Goal: Task Accomplishment & Management: Use online tool/utility

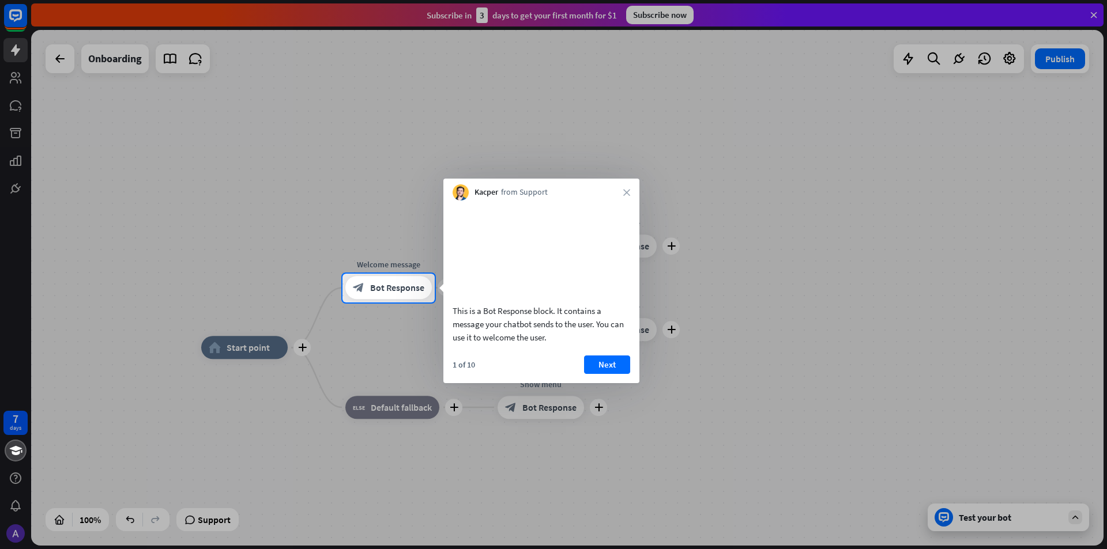
click at [630, 194] on div "Kacper from Support close" at bounding box center [541, 190] width 196 height 22
click at [615, 369] on div "This is a Bot Response block. It contains a message your chatbot sends to the u…" at bounding box center [541, 292] width 196 height 183
click at [616, 374] on button "Next" at bounding box center [607, 365] width 46 height 18
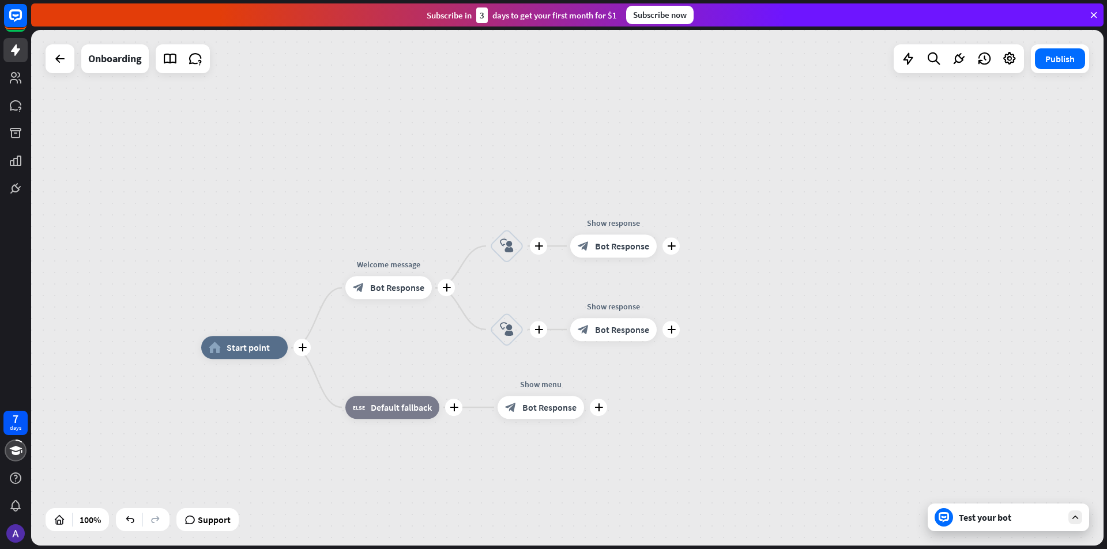
click at [616, 375] on div "7 days close Product Help First steps Get started with ChatBot Help Center Foll…" at bounding box center [553, 274] width 1107 height 549
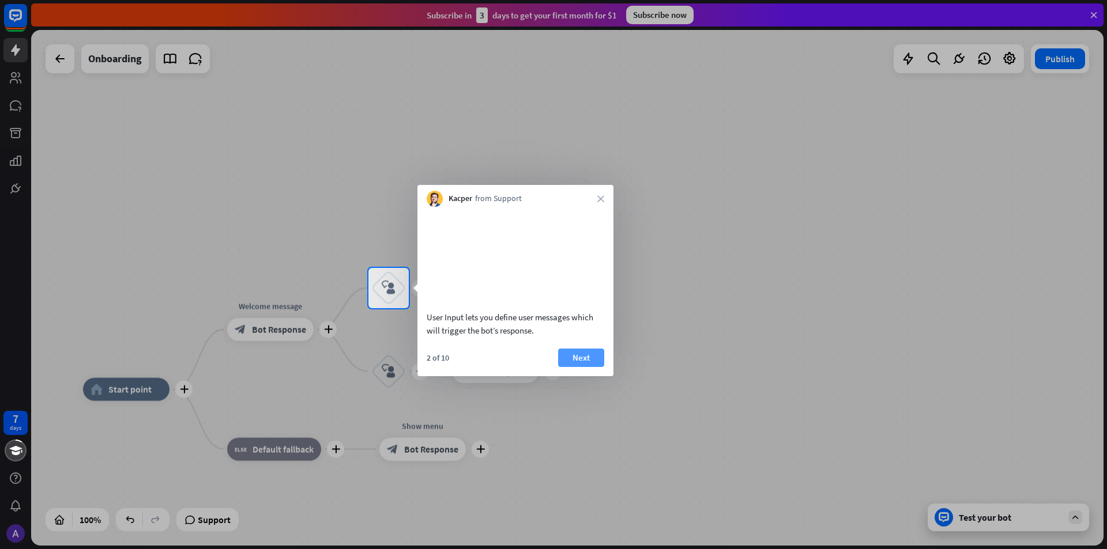
click at [583, 367] on button "Next" at bounding box center [581, 358] width 46 height 18
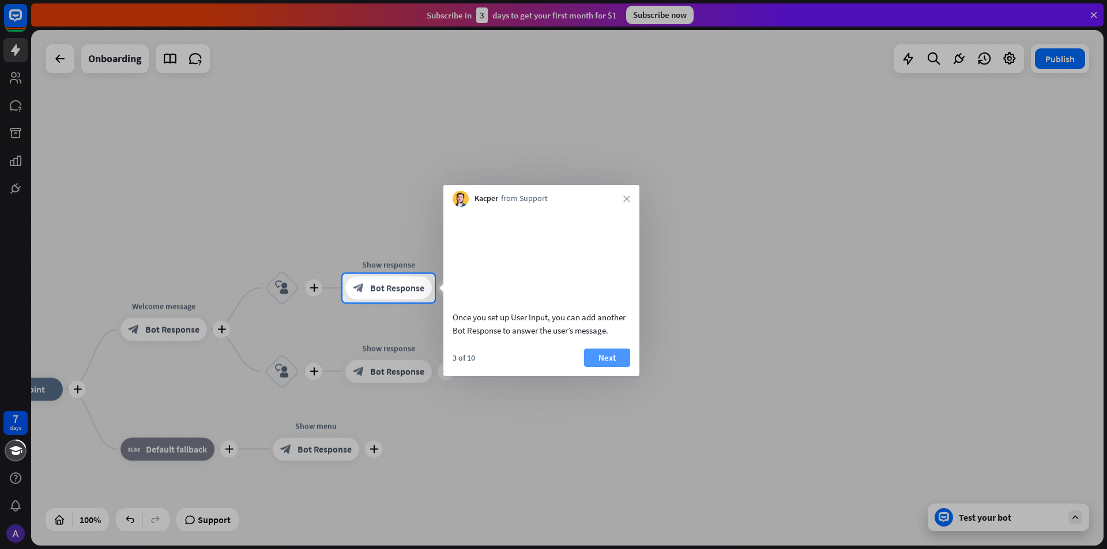
click at [623, 367] on button "Next" at bounding box center [607, 358] width 46 height 18
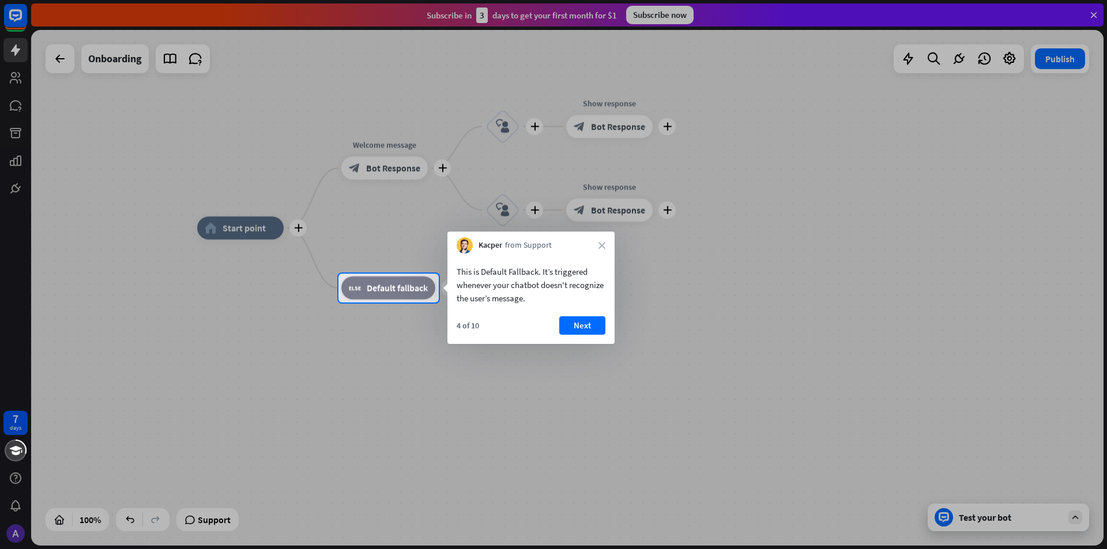
click at [582, 336] on div "4 of 10 Next" at bounding box center [530, 330] width 167 height 28
click at [588, 329] on button "Next" at bounding box center [582, 325] width 46 height 18
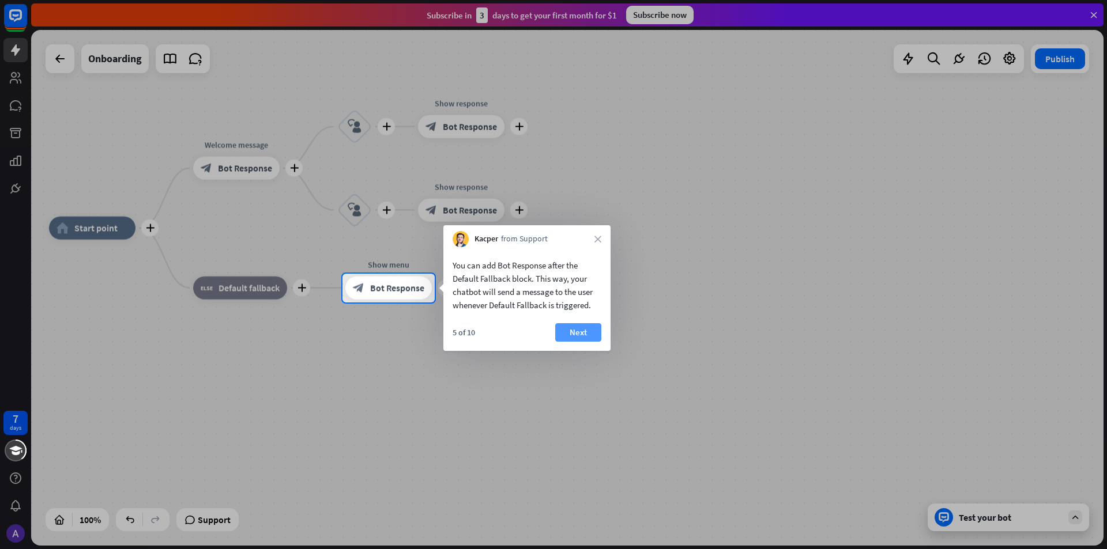
click at [581, 336] on button "Next" at bounding box center [578, 332] width 46 height 18
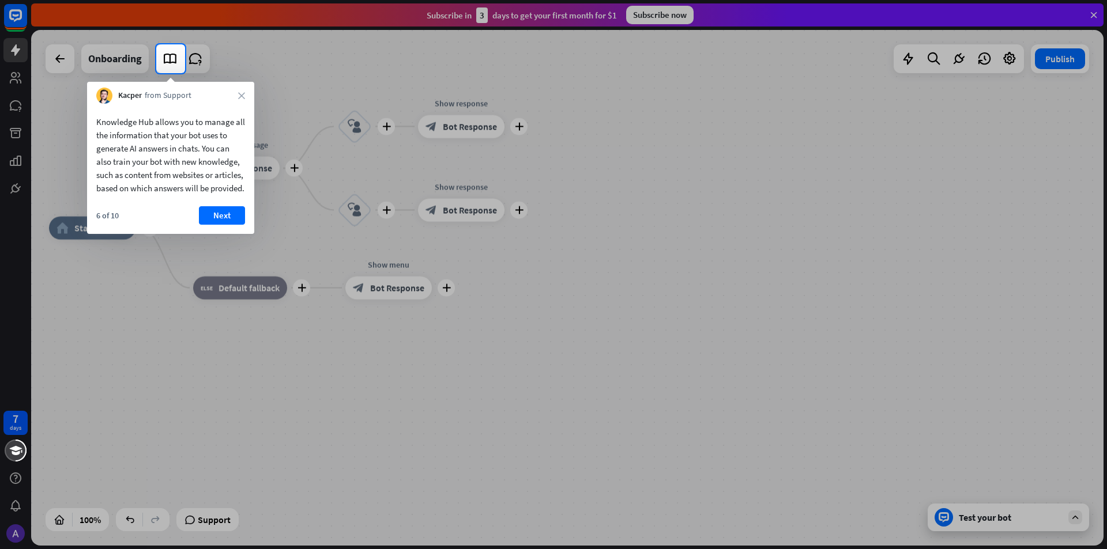
drag, startPoint x: 224, startPoint y: 227, endPoint x: 228, endPoint y: 233, distance: 8.0
click at [228, 225] on button "Next" at bounding box center [222, 215] width 46 height 18
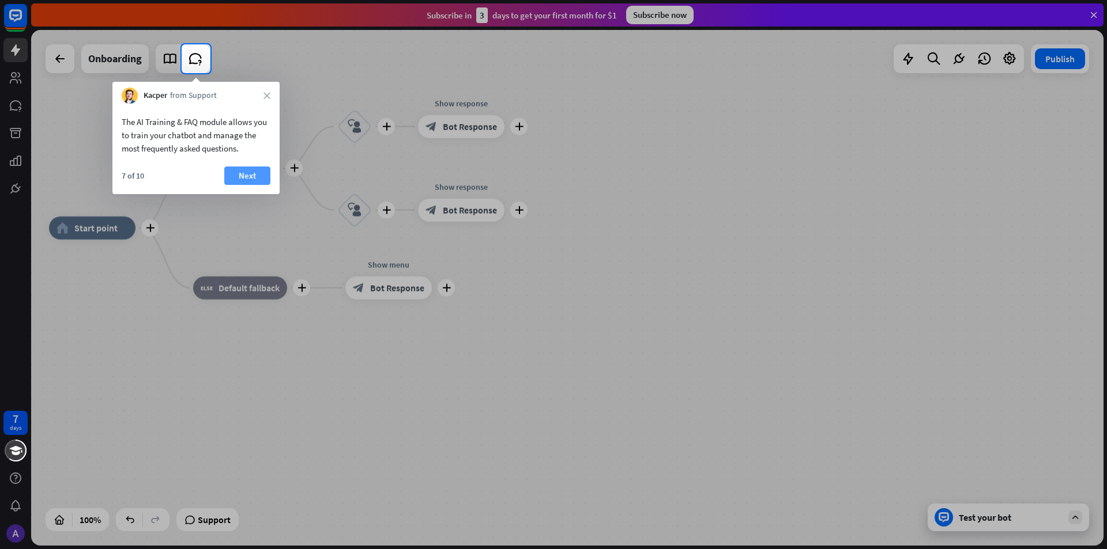
click at [250, 173] on button "Next" at bounding box center [247, 176] width 46 height 18
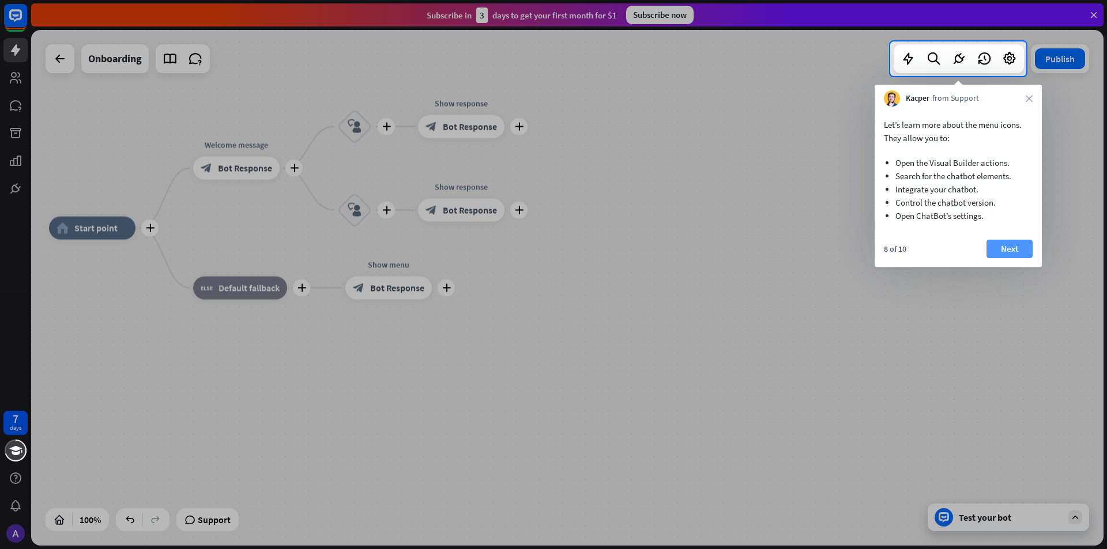
click at [996, 257] on button "Next" at bounding box center [1009, 249] width 46 height 18
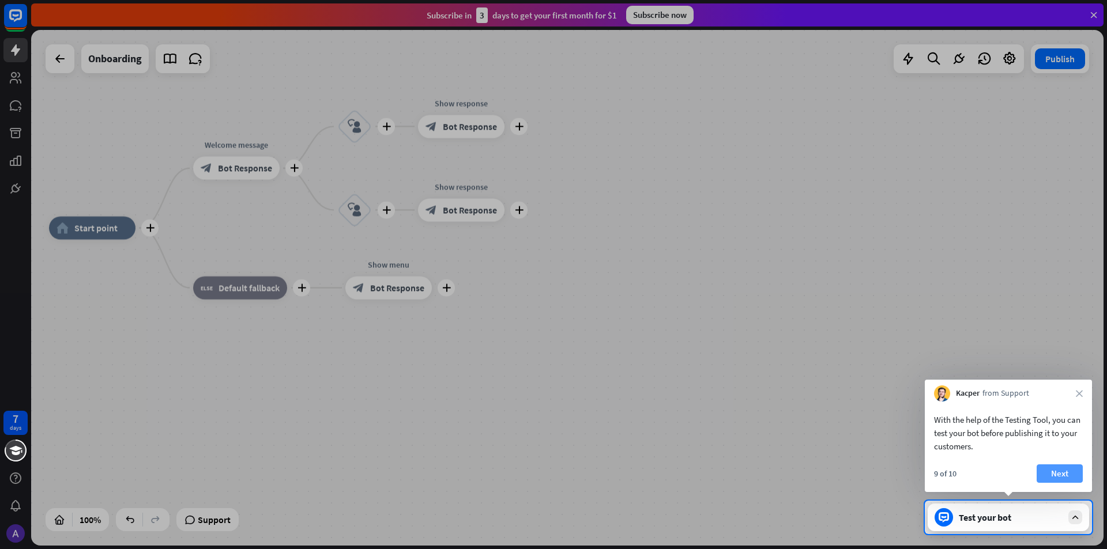
click at [1069, 476] on button "Next" at bounding box center [1060, 474] width 46 height 18
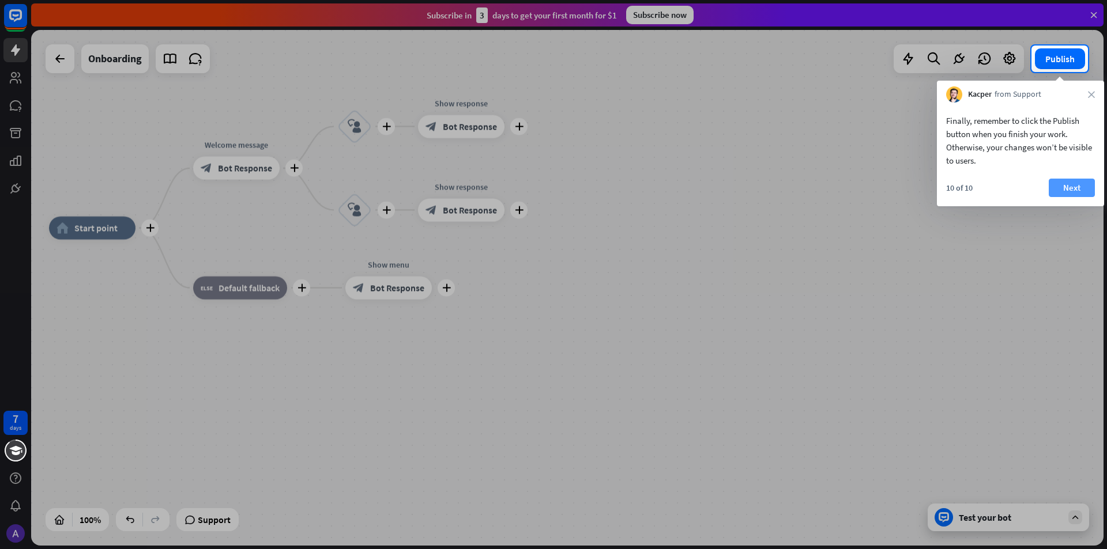
click at [1080, 190] on button "Next" at bounding box center [1072, 188] width 46 height 18
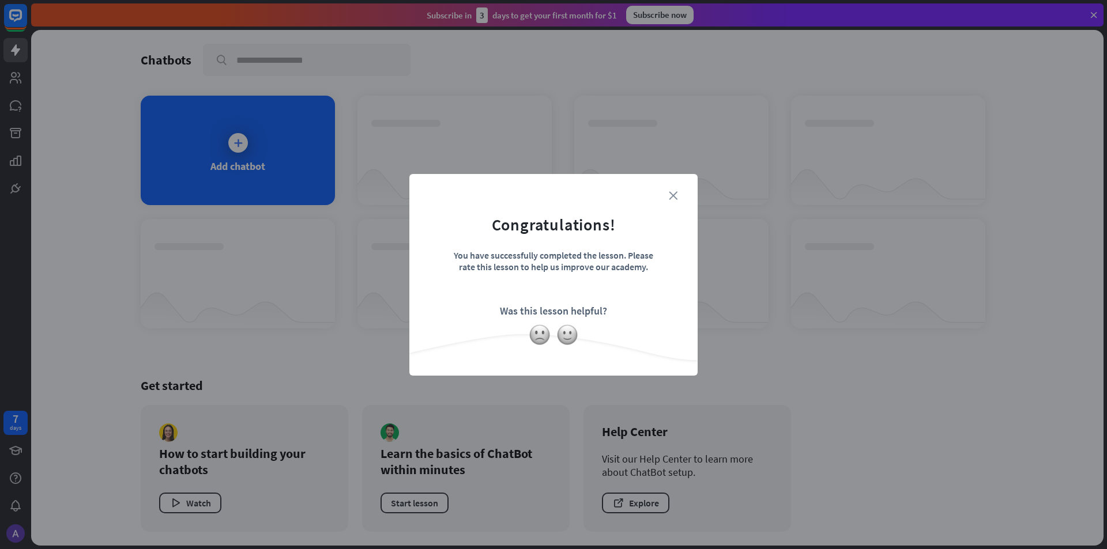
click at [672, 195] on icon "close" at bounding box center [673, 195] width 9 height 9
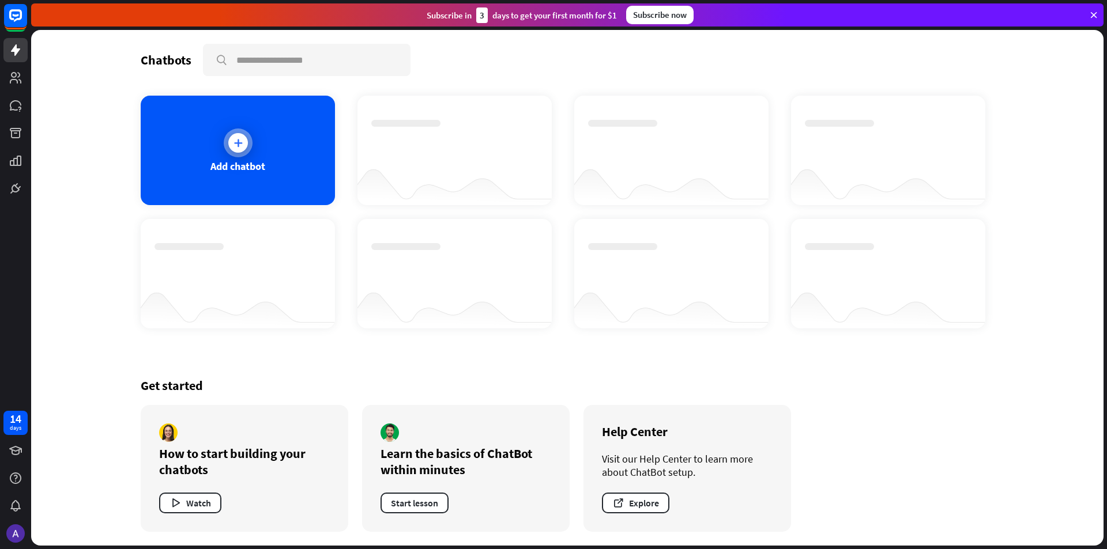
click at [232, 145] on icon at bounding box center [238, 143] width 12 height 12
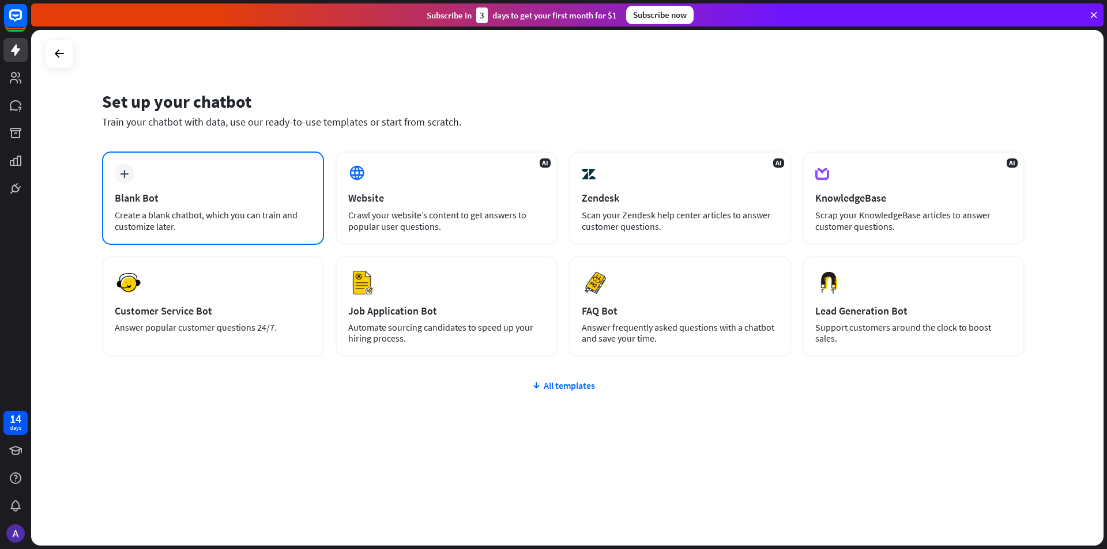
click at [226, 179] on div "plus Blank Bot Create a blank chatbot, which you can train and customize later." at bounding box center [213, 198] width 222 height 93
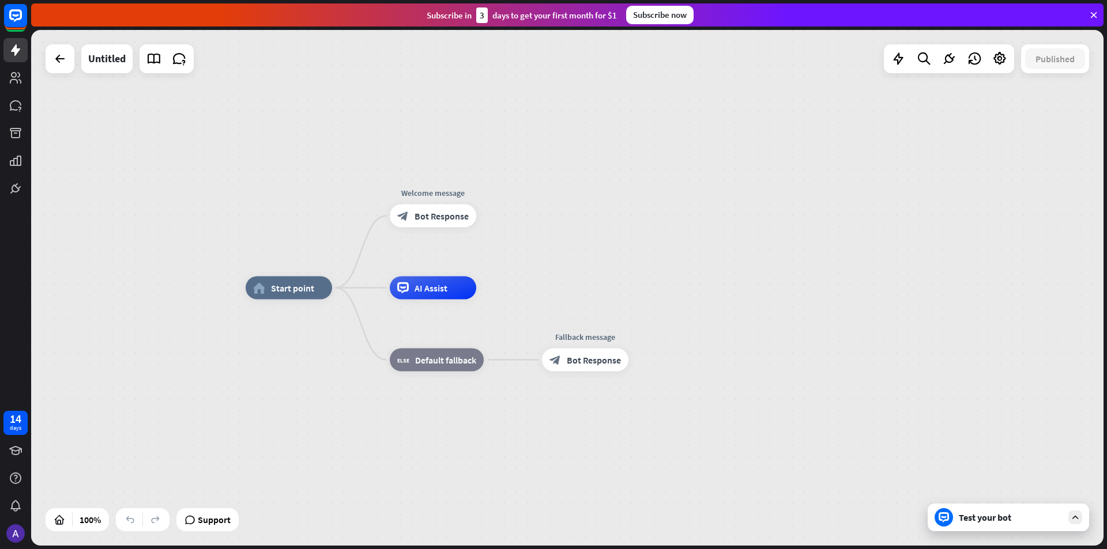
drag, startPoint x: 439, startPoint y: 210, endPoint x: 585, endPoint y: 213, distance: 145.9
click at [585, 213] on div "home_2 Start point Edit name more_horiz Welcome message block_bot_response Bot …" at bounding box center [567, 288] width 1072 height 516
drag, startPoint x: 396, startPoint y: 222, endPoint x: 316, endPoint y: 278, distance: 97.7
click at [320, 288] on div "home_2 Start point Edit name more_horiz plus block_bot_response Bot Response AI…" at bounding box center [782, 546] width 1072 height 516
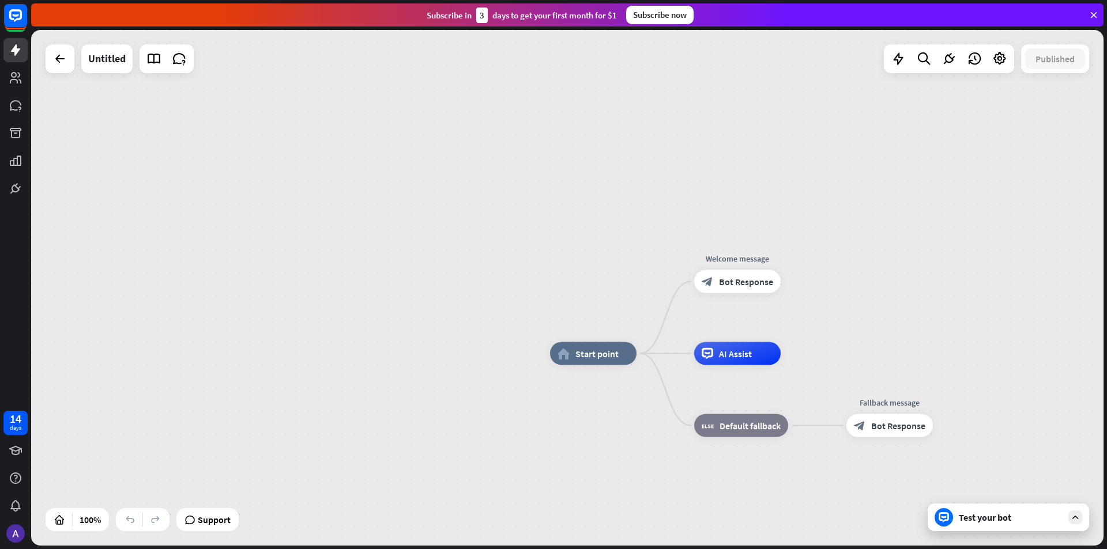
drag, startPoint x: 360, startPoint y: 288, endPoint x: 665, endPoint y: 354, distance: 311.4
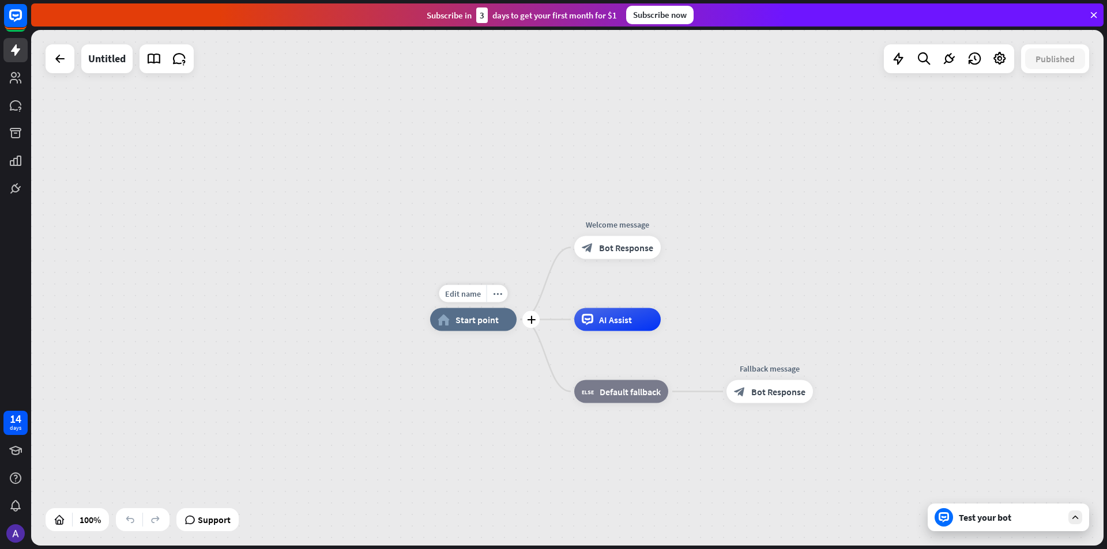
drag, startPoint x: 606, startPoint y: 338, endPoint x: 477, endPoint y: 300, distance: 134.6
click at [477, 308] on div "Edit name more_horiz plus home_2 Start point" at bounding box center [473, 319] width 86 height 23
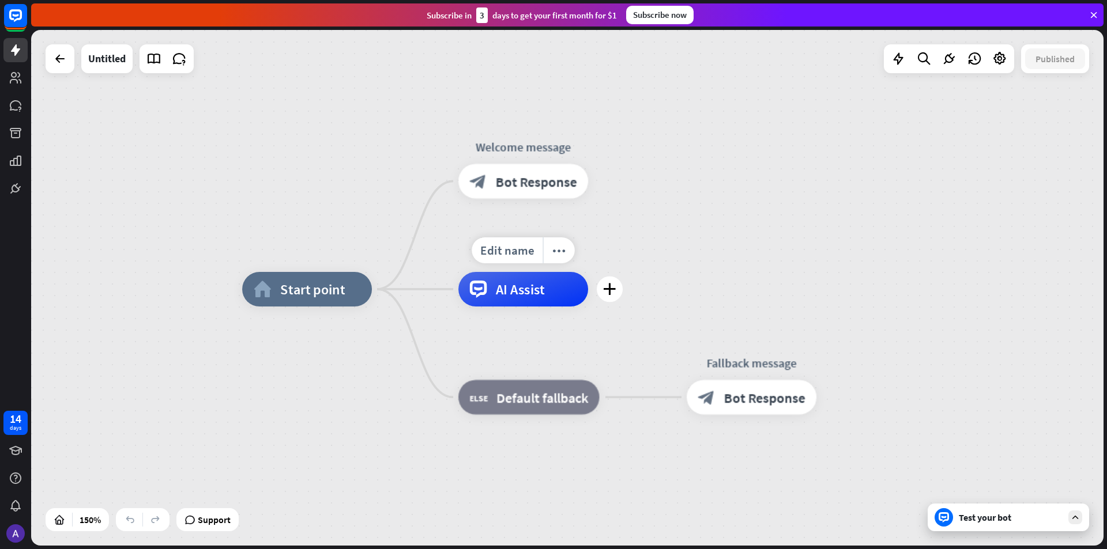
drag, startPoint x: 403, startPoint y: 297, endPoint x: 427, endPoint y: 295, distance: 24.3
click at [458, 294] on div "Edit name more_horiz plus AI Assist" at bounding box center [523, 289] width 130 height 35
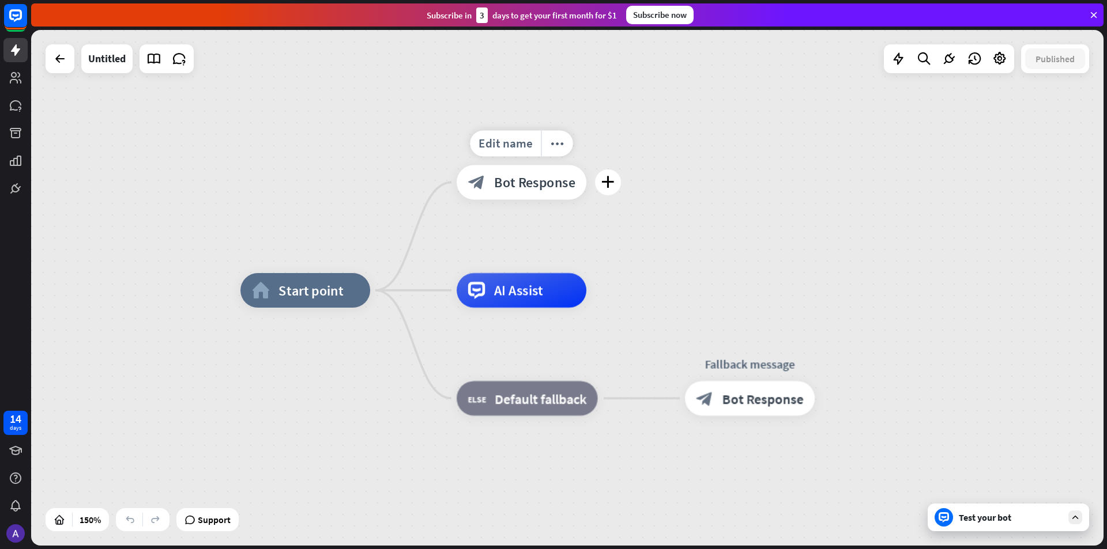
click at [521, 189] on span "Bot Response" at bounding box center [534, 182] width 81 height 17
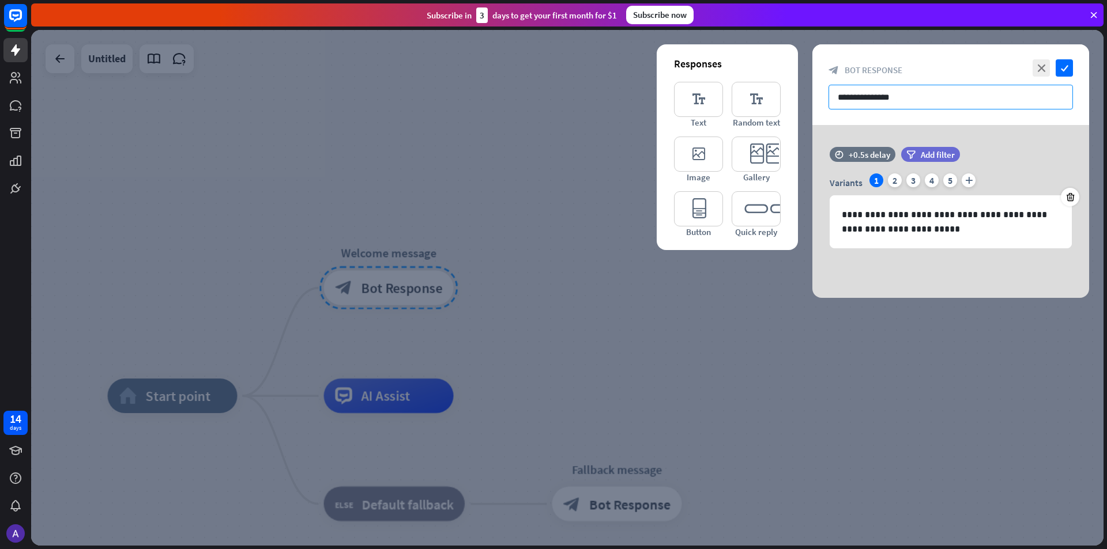
click at [996, 104] on input "**********" at bounding box center [950, 97] width 244 height 25
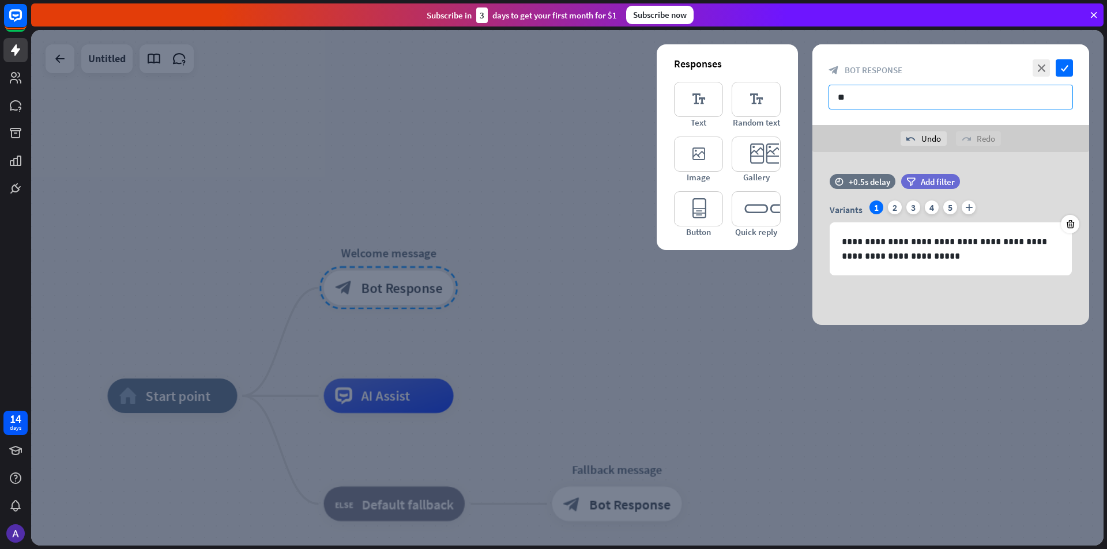
type input "*"
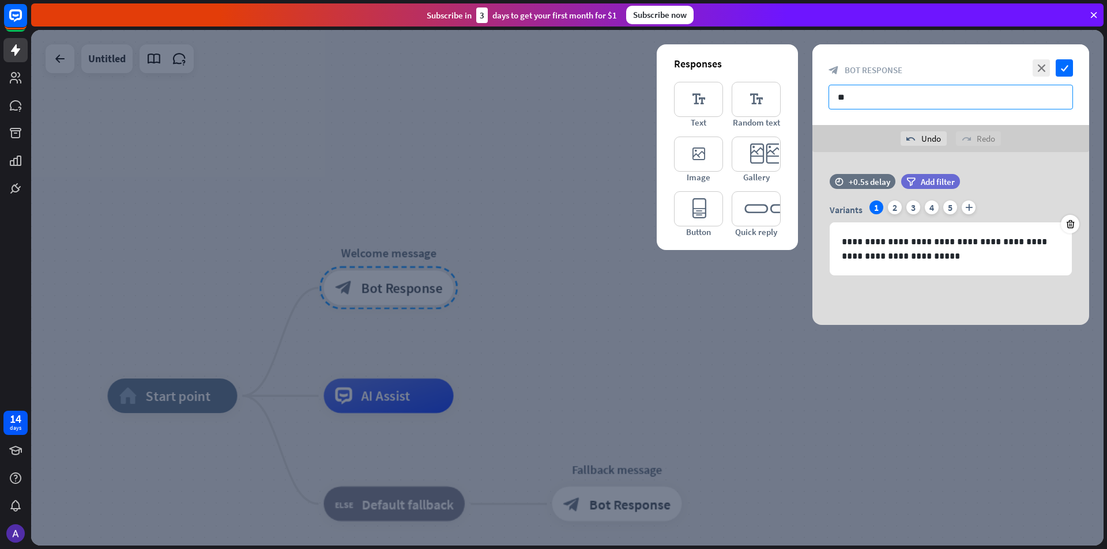
type input "*"
click at [538, 180] on div at bounding box center [567, 288] width 1072 height 516
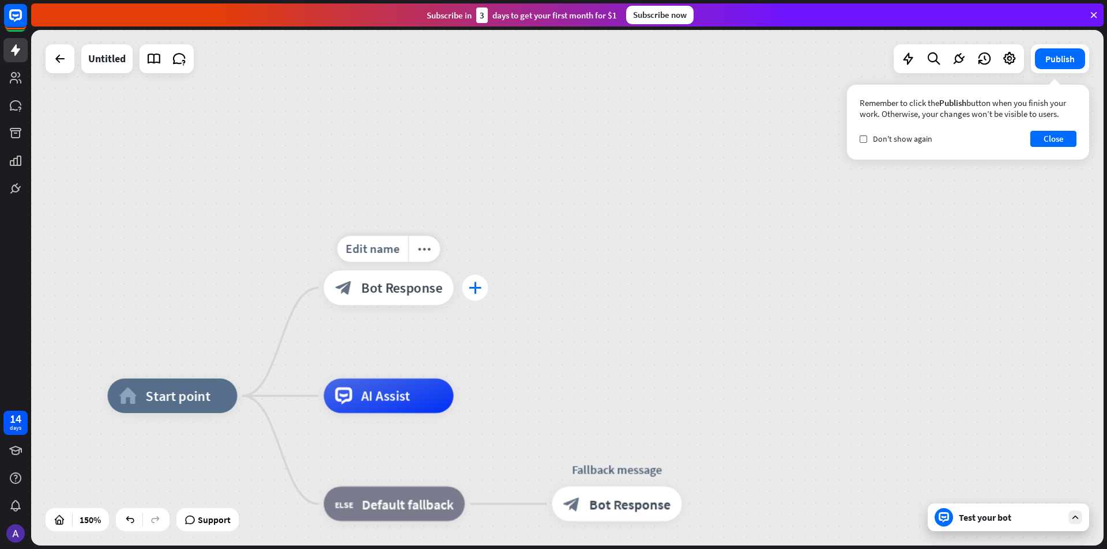
click at [474, 287] on icon "plus" at bounding box center [475, 288] width 13 height 12
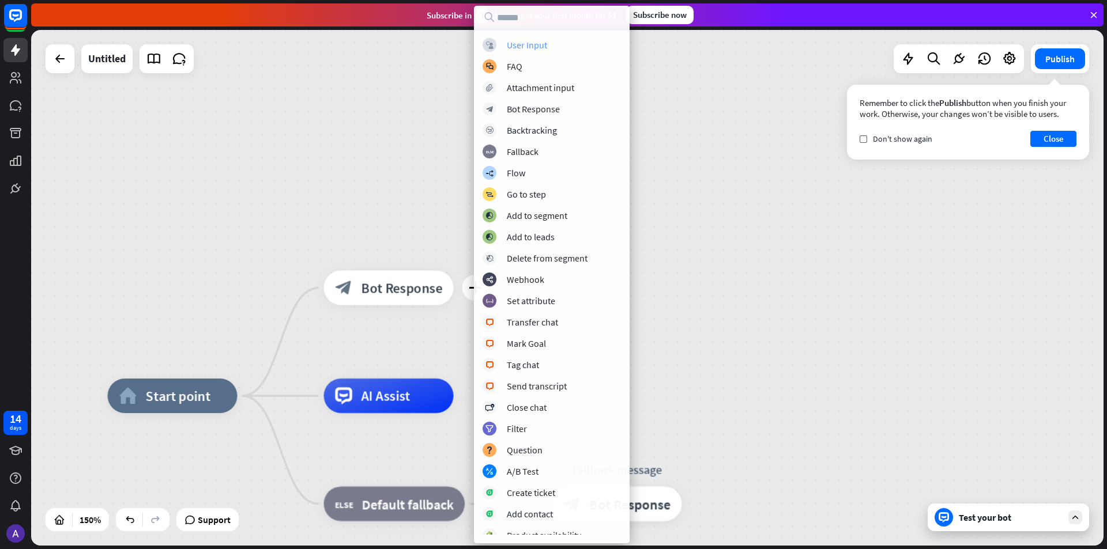
click at [564, 38] on div "block_user_input User Input" at bounding box center [552, 45] width 138 height 14
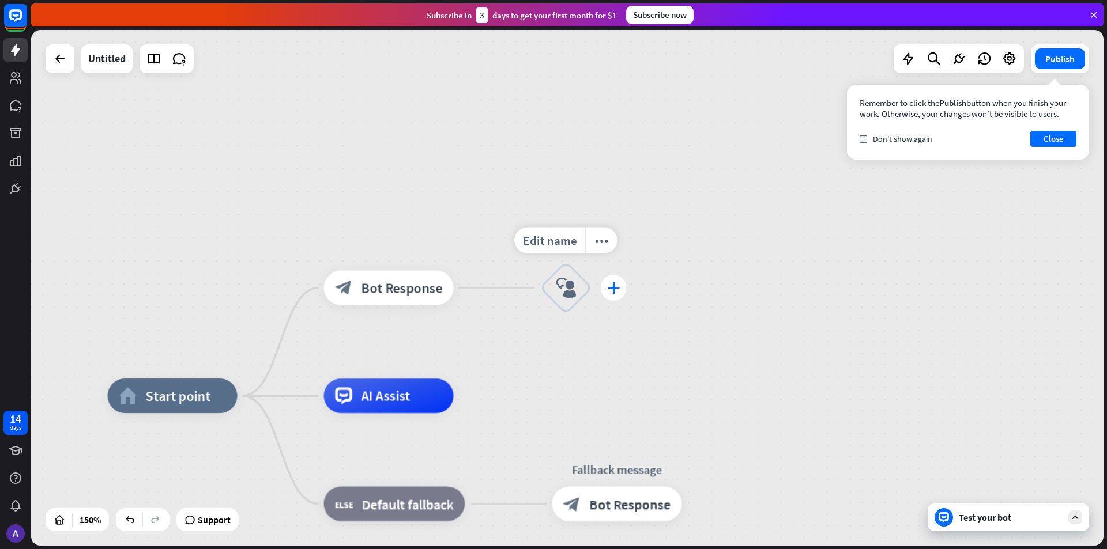
click at [620, 297] on div "plus" at bounding box center [614, 288] width 26 height 26
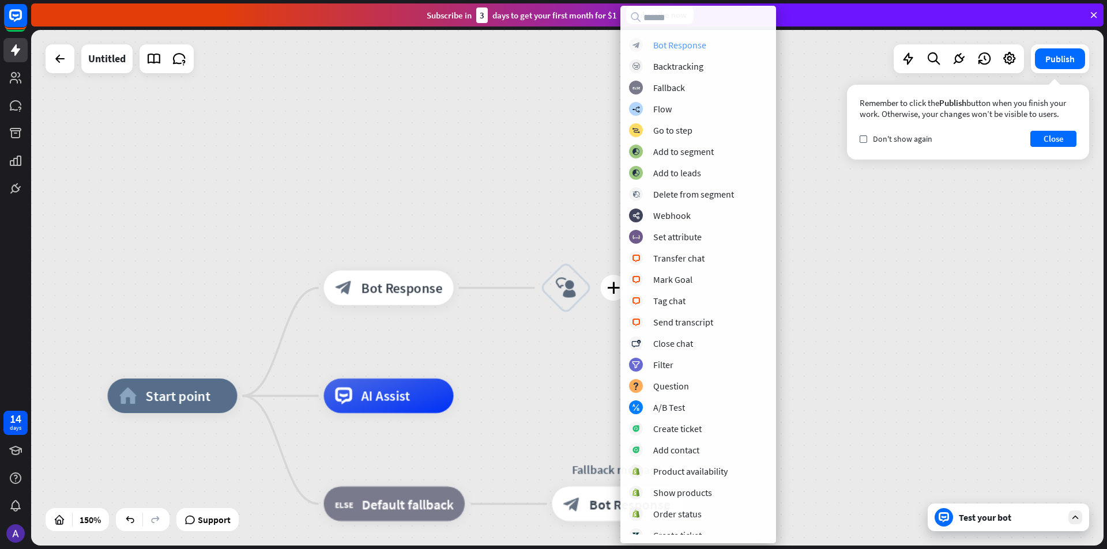
click at [708, 44] on div "block_bot_response Bot Response" at bounding box center [698, 45] width 138 height 14
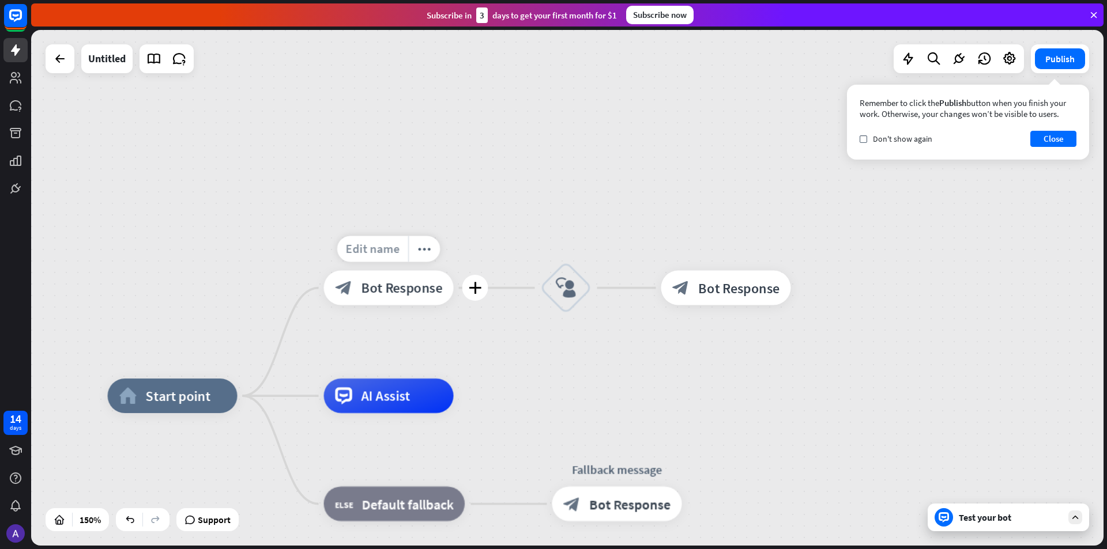
click at [375, 254] on span "Edit name" at bounding box center [373, 250] width 54 height 16
click at [570, 218] on div "home_2 Start point block_bot_response Bot Response block_user_input block_bot_r…" at bounding box center [567, 288] width 1072 height 516
click at [180, 408] on div "home_2 Start point" at bounding box center [173, 396] width 130 height 35
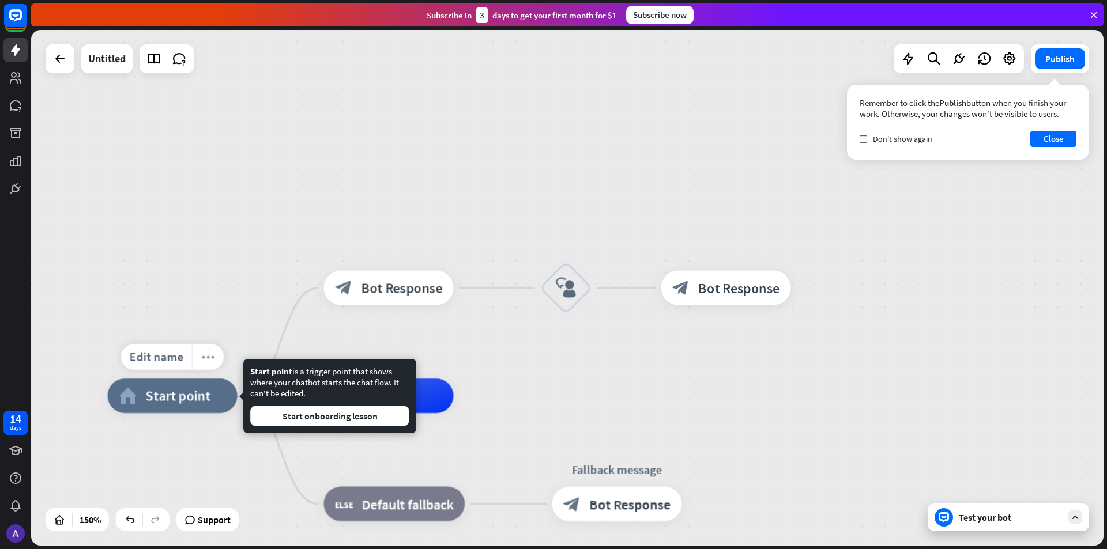
click at [207, 365] on div "more_horiz" at bounding box center [208, 357] width 32 height 26
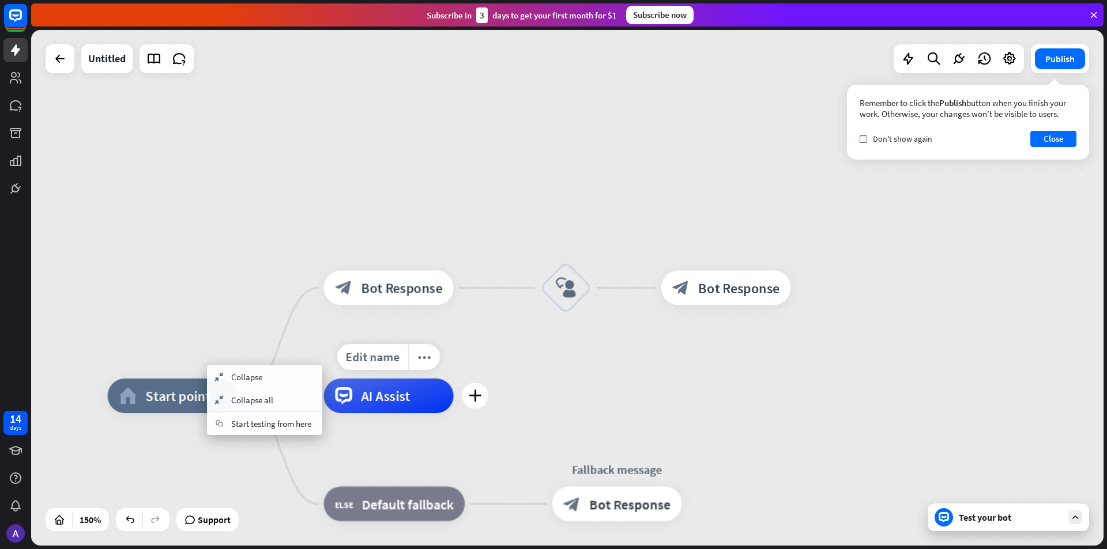
click at [415, 387] on div "AI Assist" at bounding box center [389, 396] width 130 height 35
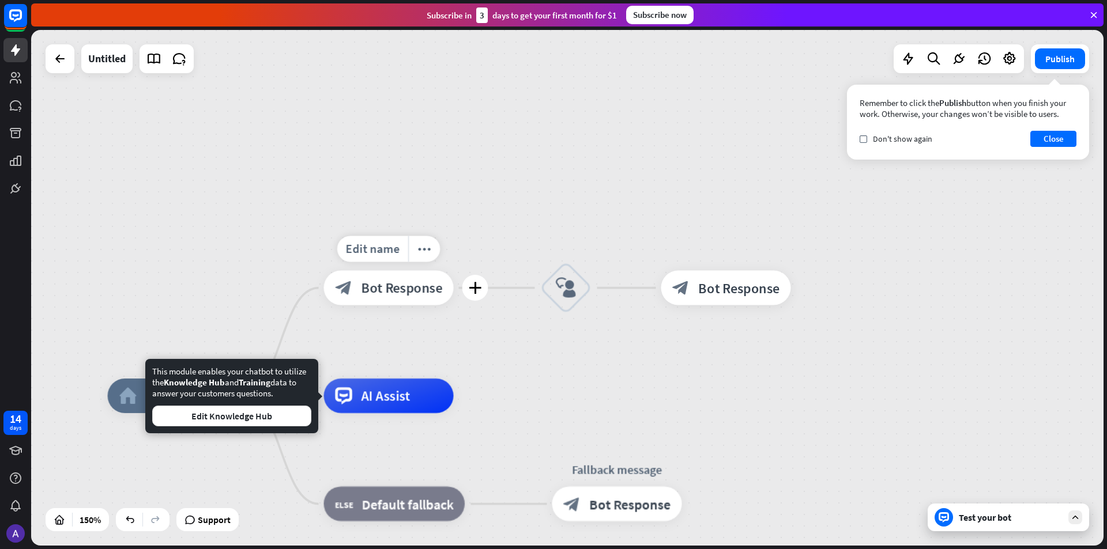
click at [406, 285] on span "Bot Response" at bounding box center [401, 288] width 81 height 17
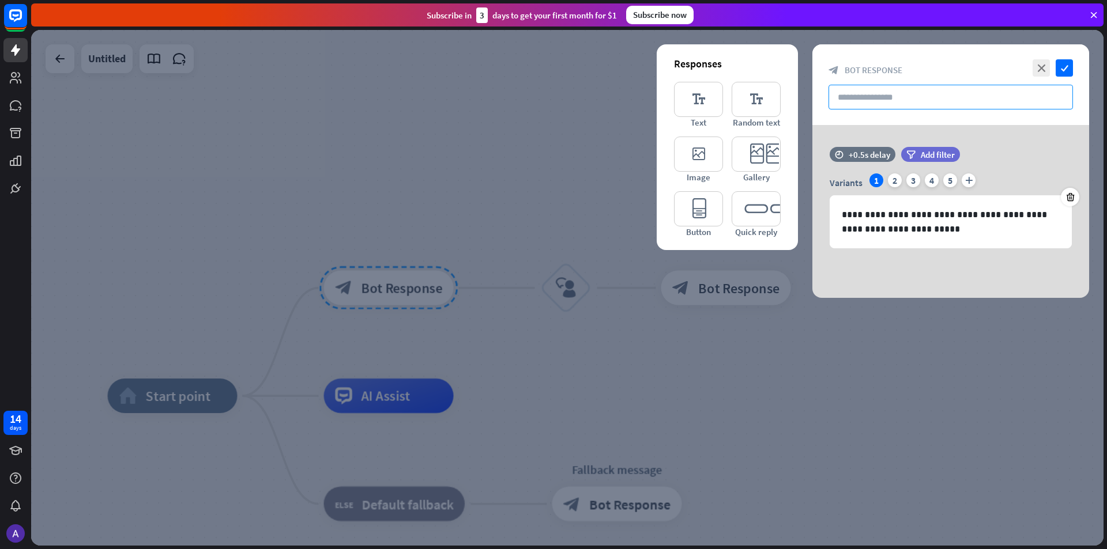
click at [1062, 90] on input "text" at bounding box center [950, 97] width 244 height 25
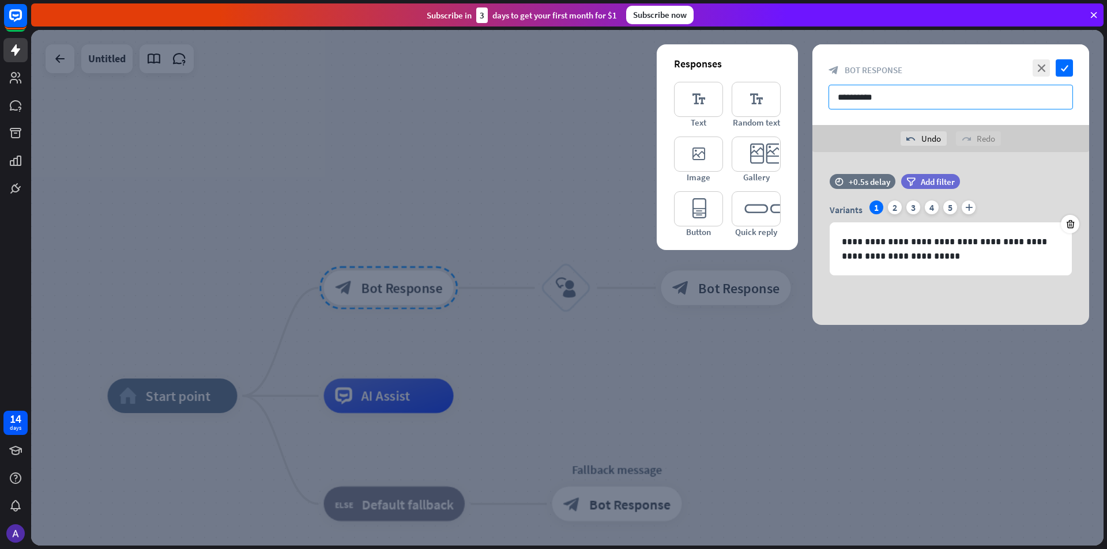
type input "**********"
click at [1070, 66] on icon "check" at bounding box center [1064, 67] width 17 height 17
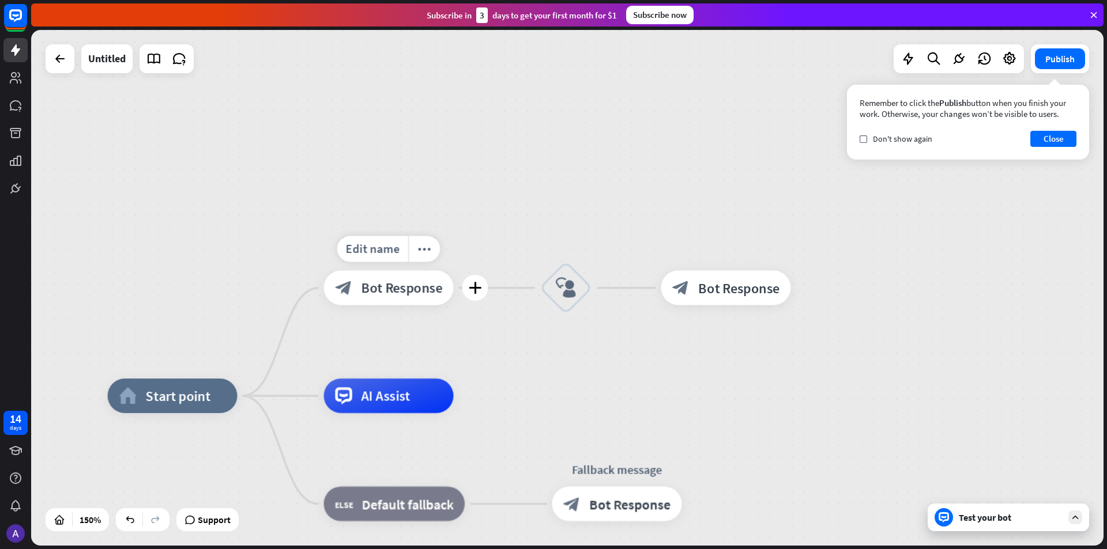
click at [421, 299] on div "block_bot_response Bot Response" at bounding box center [389, 288] width 130 height 35
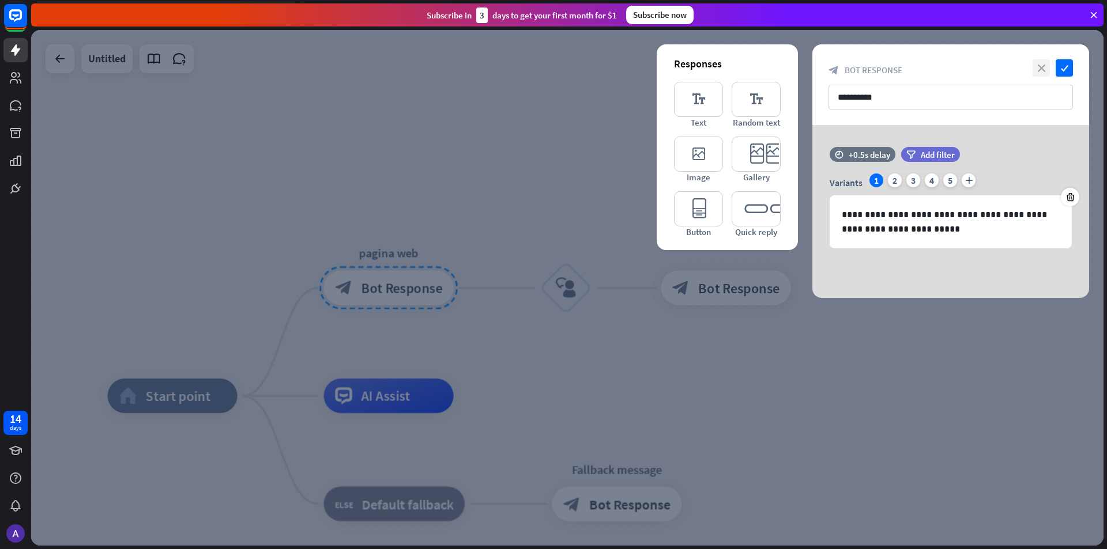
click at [1048, 67] on icon "close" at bounding box center [1040, 67] width 17 height 17
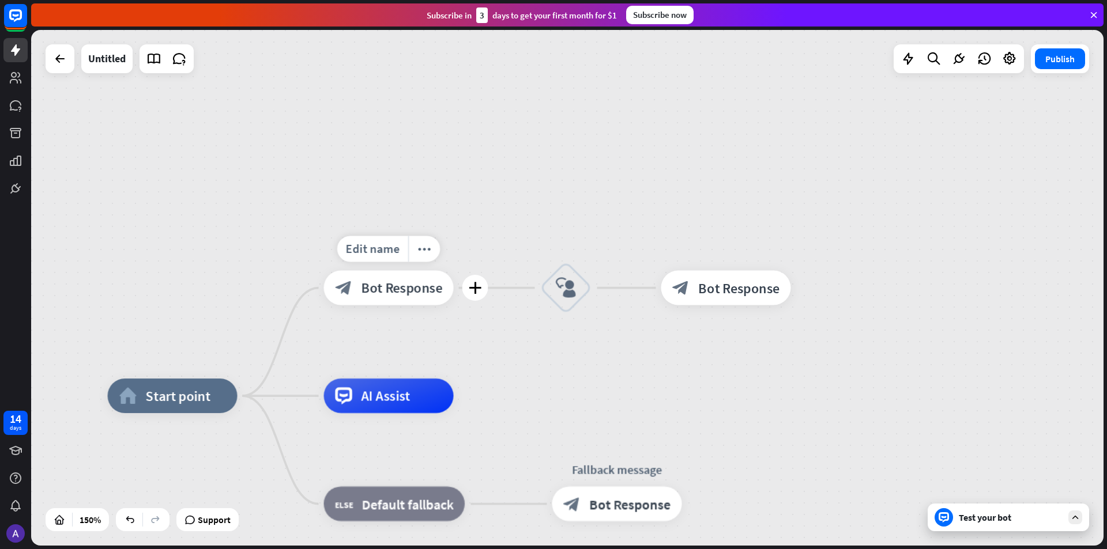
click at [412, 287] on span "Bot Response" at bounding box center [401, 288] width 81 height 17
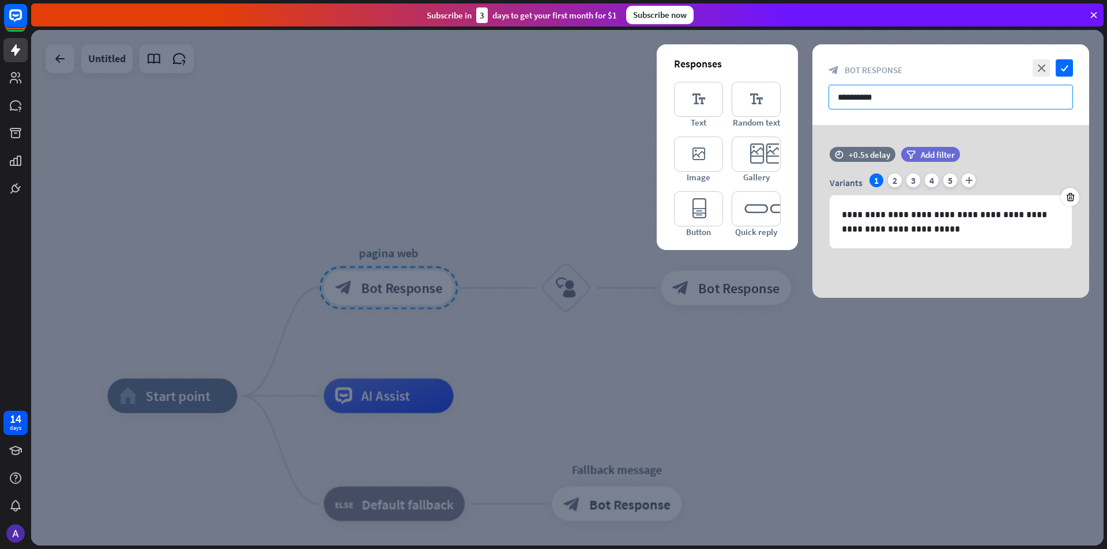
drag, startPoint x: 900, startPoint y: 103, endPoint x: 280, endPoint y: 103, distance: 620.9
click at [280, 103] on div "**********" at bounding box center [567, 288] width 1072 height 516
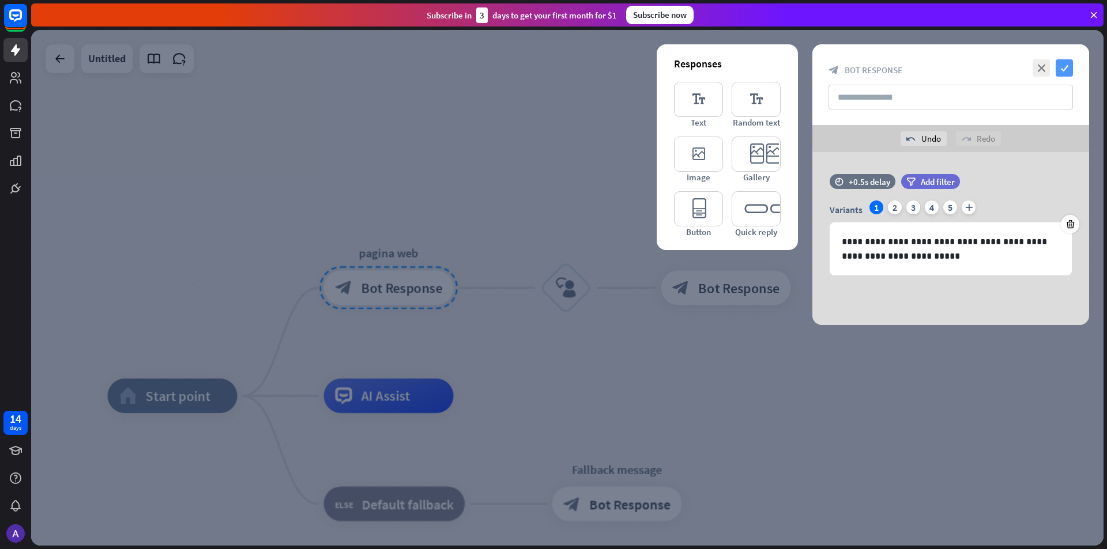
click at [1069, 68] on icon "check" at bounding box center [1064, 67] width 17 height 17
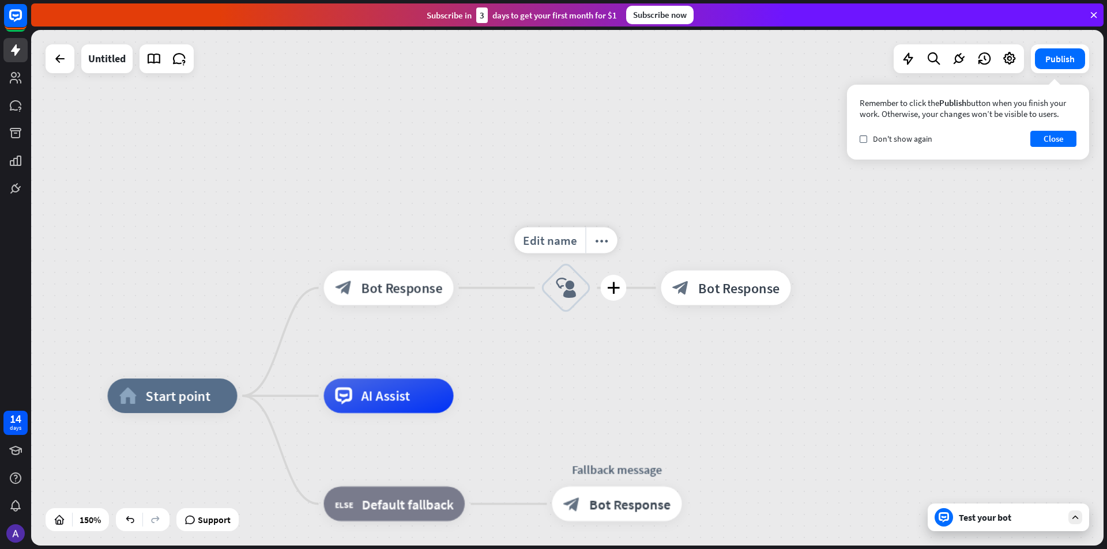
click at [556, 278] on icon "block_user_input" at bounding box center [566, 288] width 21 height 21
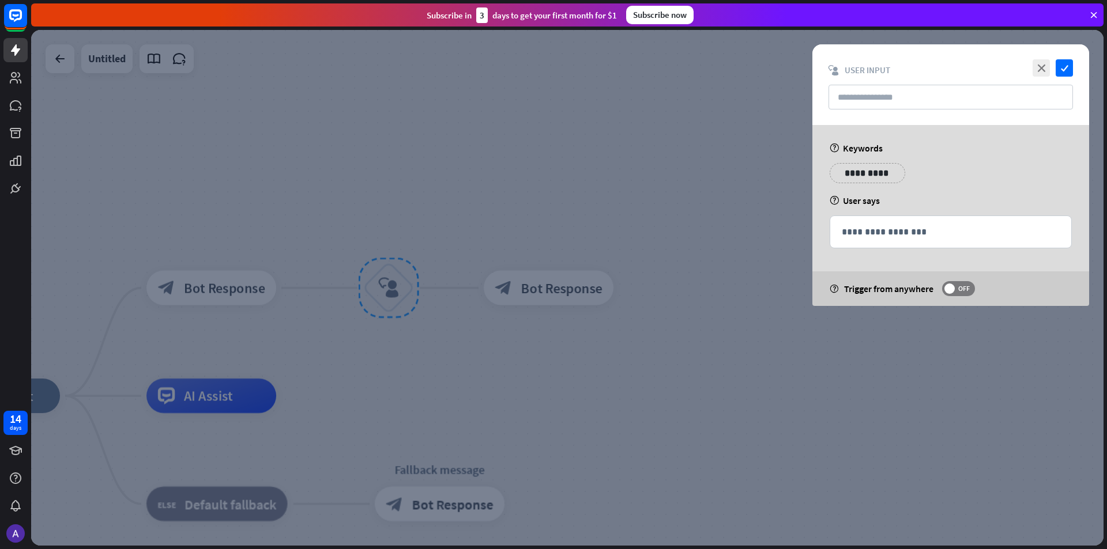
click at [659, 176] on div at bounding box center [567, 288] width 1072 height 516
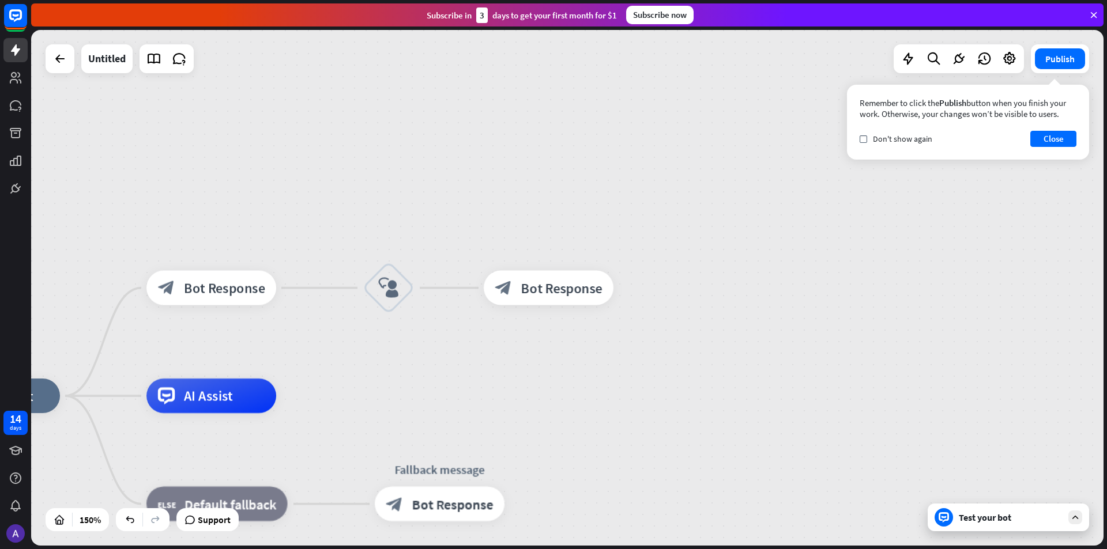
click at [1024, 517] on div "Test your bot" at bounding box center [1011, 518] width 104 height 12
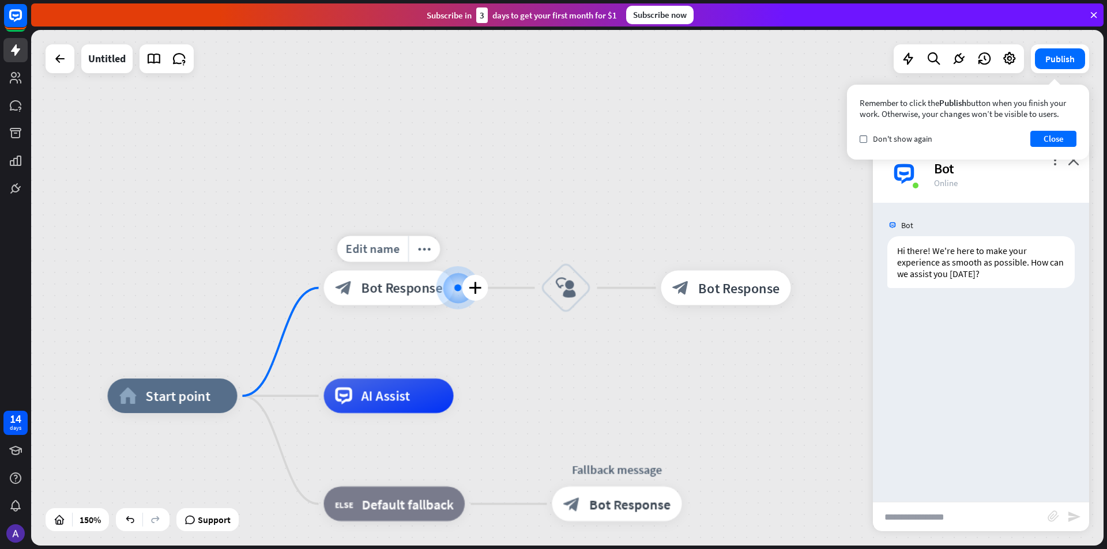
click at [384, 282] on span "Bot Response" at bounding box center [401, 288] width 81 height 17
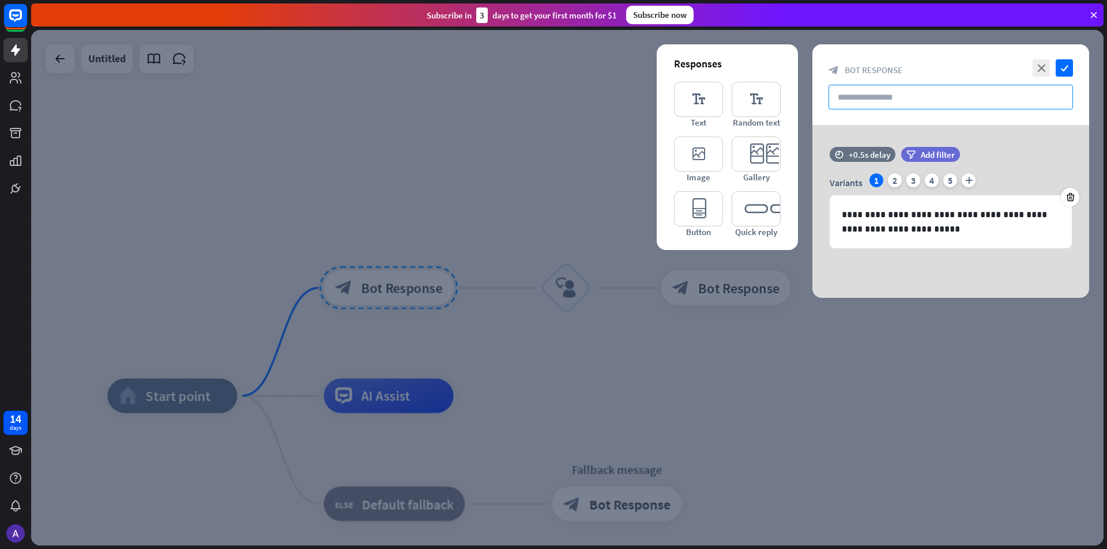
click at [912, 92] on input "text" at bounding box center [950, 97] width 244 height 25
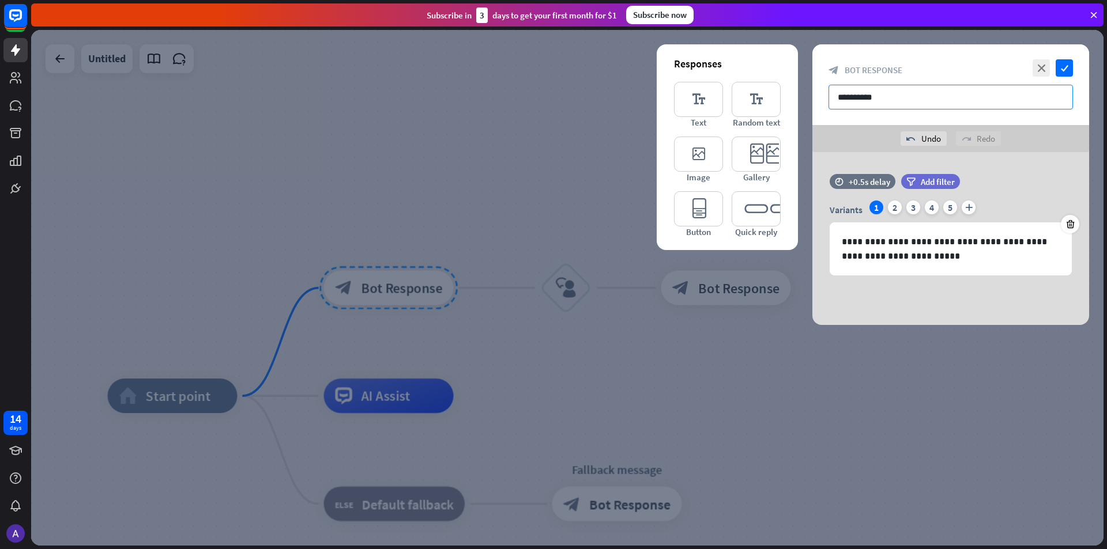
type input "**********"
click at [1067, 75] on icon "check" at bounding box center [1064, 67] width 17 height 17
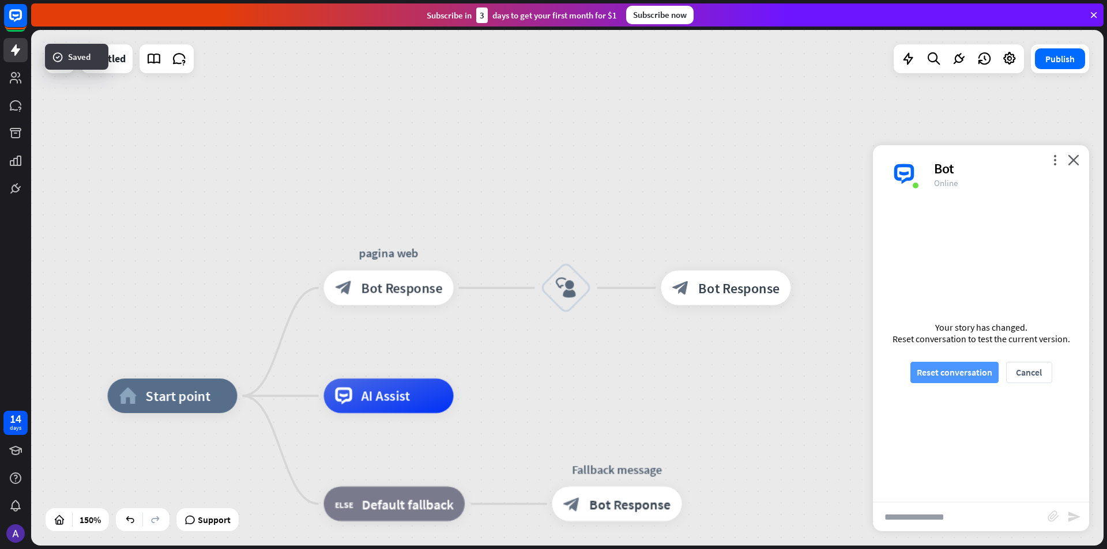
click at [940, 378] on button "Reset conversation" at bounding box center [954, 372] width 88 height 21
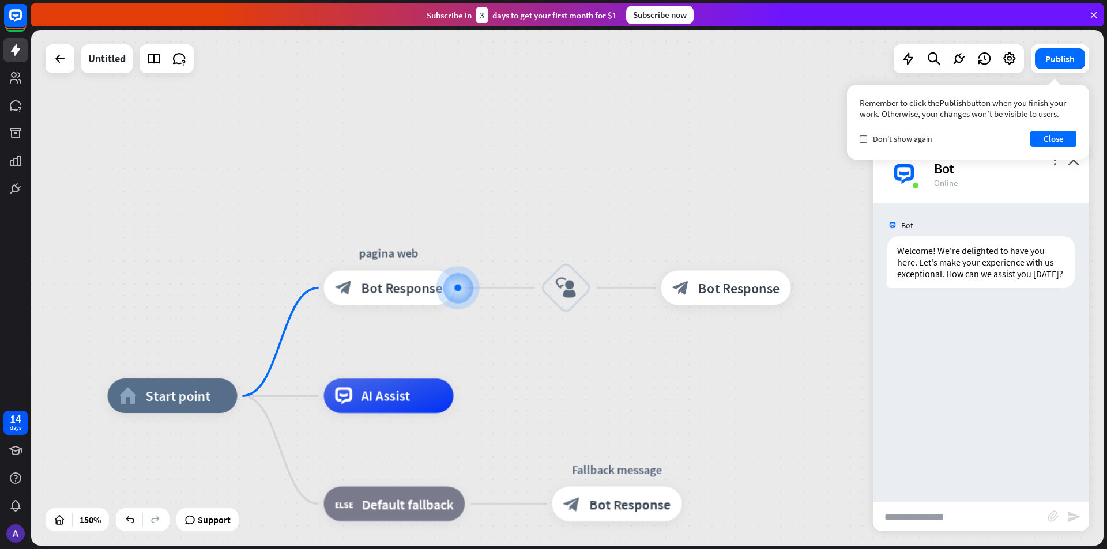
click at [986, 518] on input "text" at bounding box center [960, 517] width 175 height 29
type input "*******"
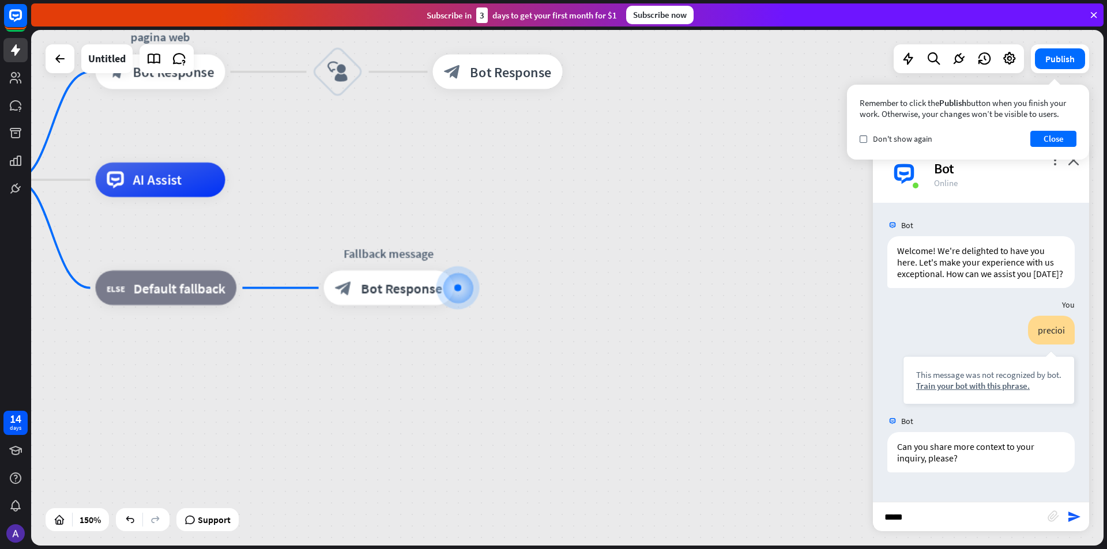
type input "******"
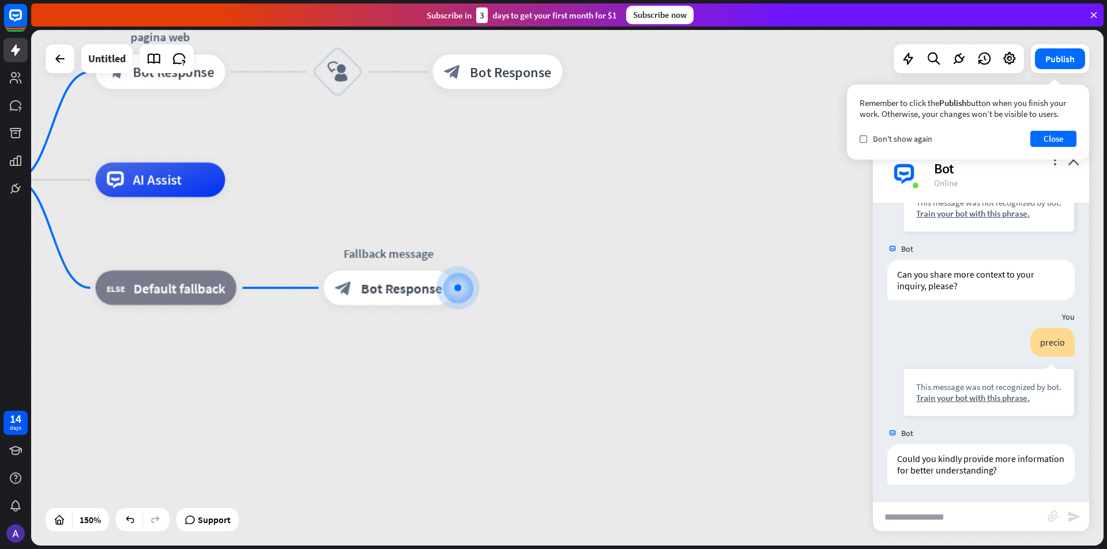
scroll to position [184, 0]
type input "**********"
type input "**"
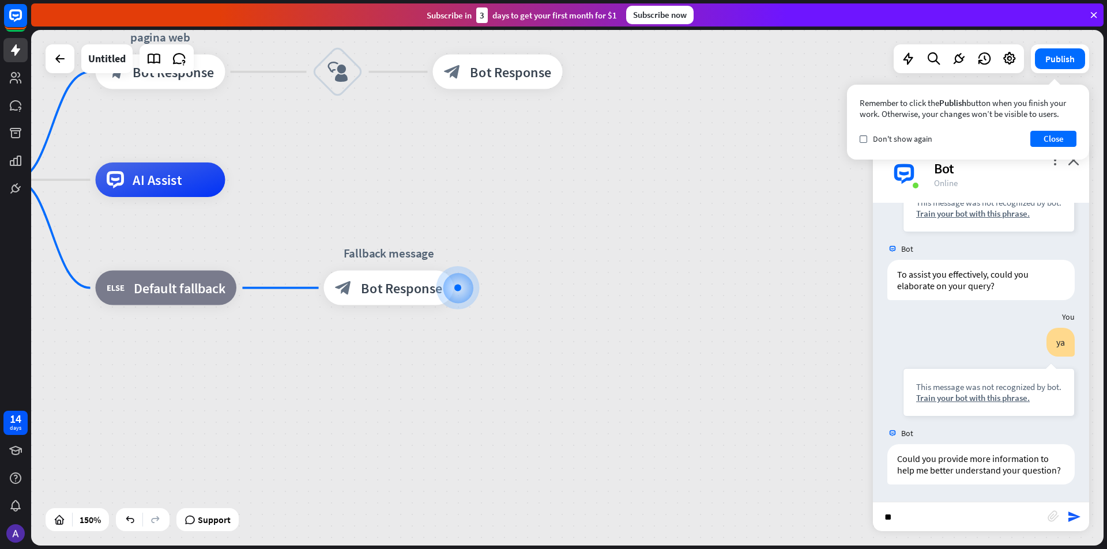
type input "*"
click at [1056, 144] on button "Close" at bounding box center [1053, 139] width 46 height 16
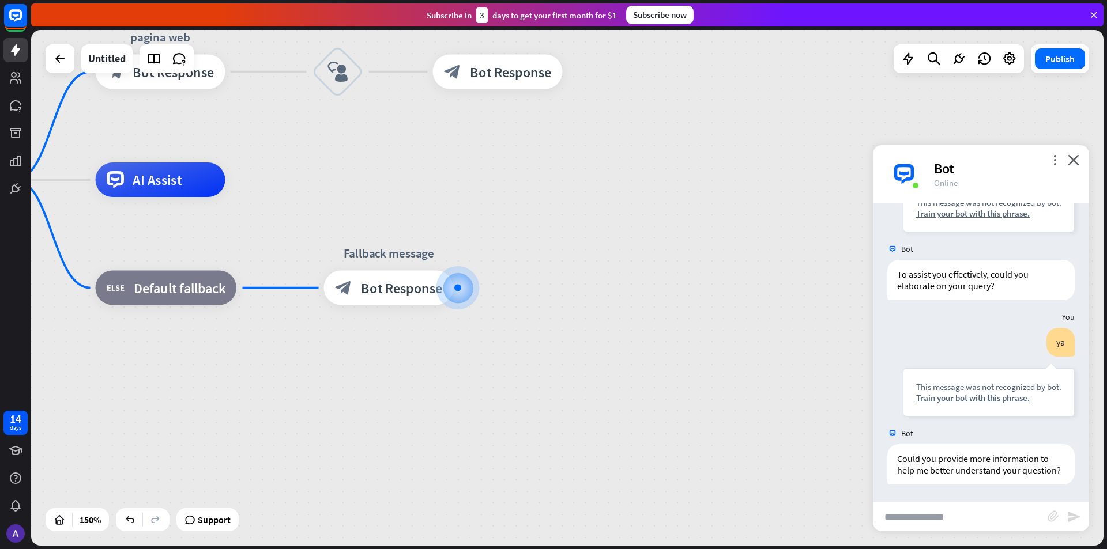
click at [1067, 160] on div "Bot" at bounding box center [1004, 169] width 141 height 18
click at [1076, 162] on icon "close" at bounding box center [1074, 159] width 12 height 11
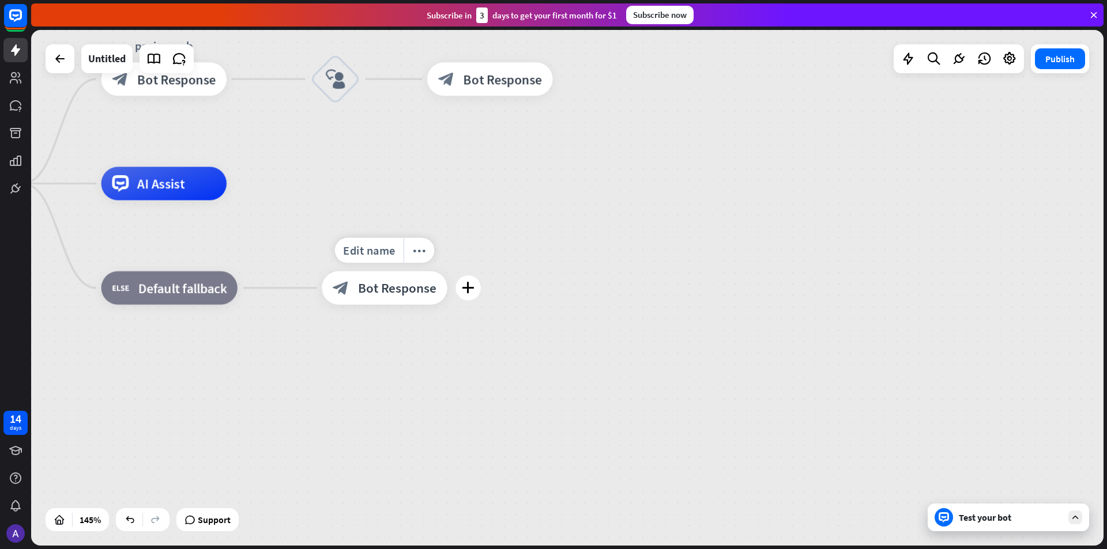
click at [401, 295] on span "Bot Response" at bounding box center [397, 288] width 78 height 17
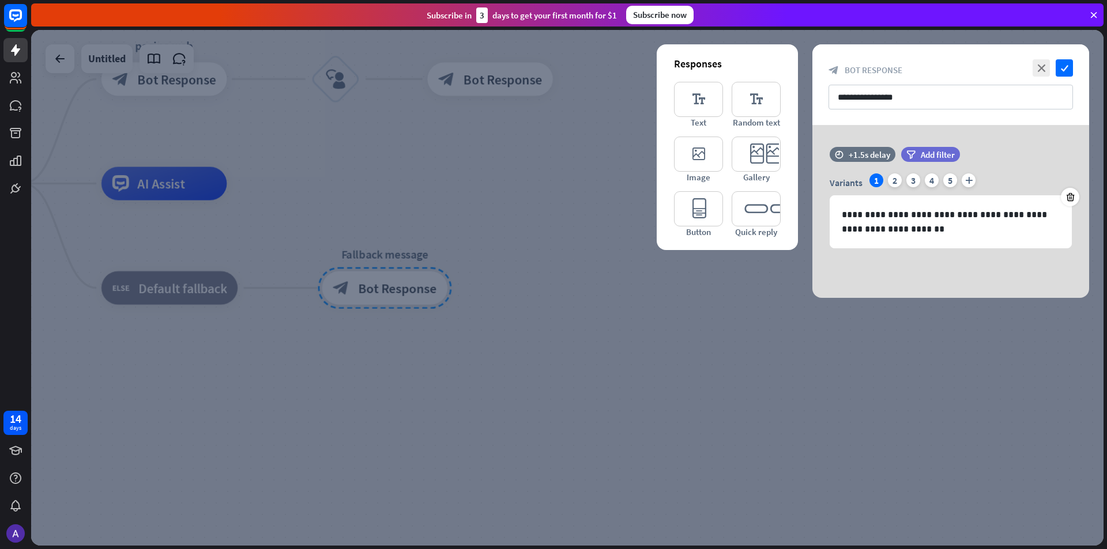
click at [402, 292] on div at bounding box center [567, 288] width 1072 height 516
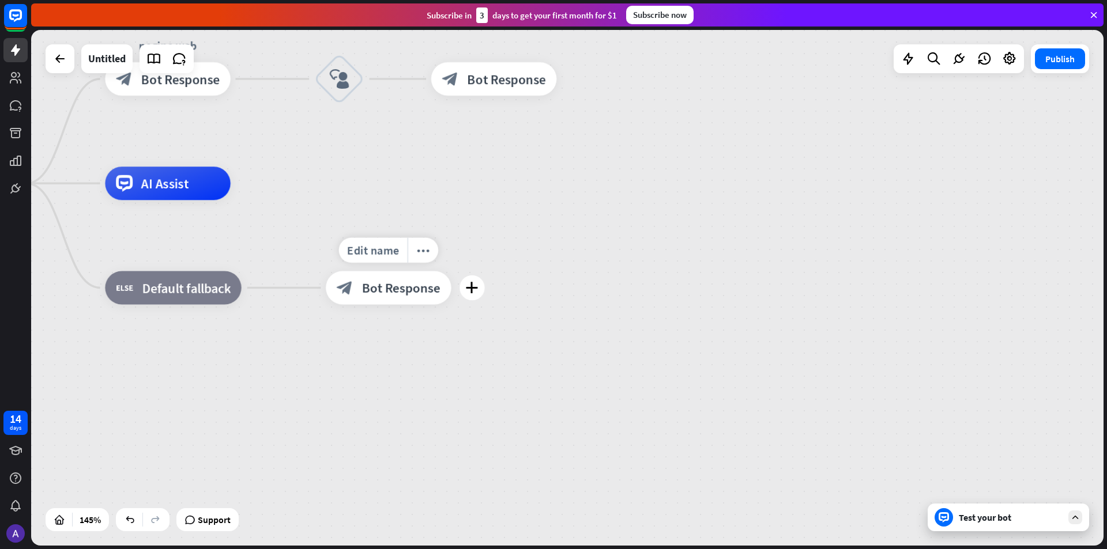
click at [402, 292] on span "Bot Response" at bounding box center [400, 288] width 78 height 17
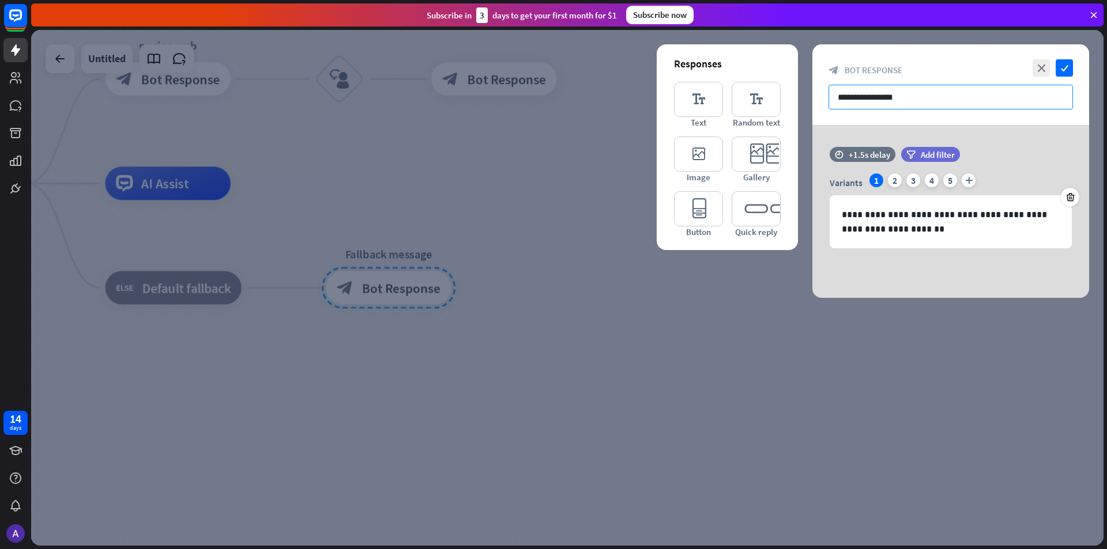
drag, startPoint x: 909, startPoint y: 92, endPoint x: 800, endPoint y: 95, distance: 109.0
click at [800, 95] on div "**********" at bounding box center [567, 288] width 1072 height 516
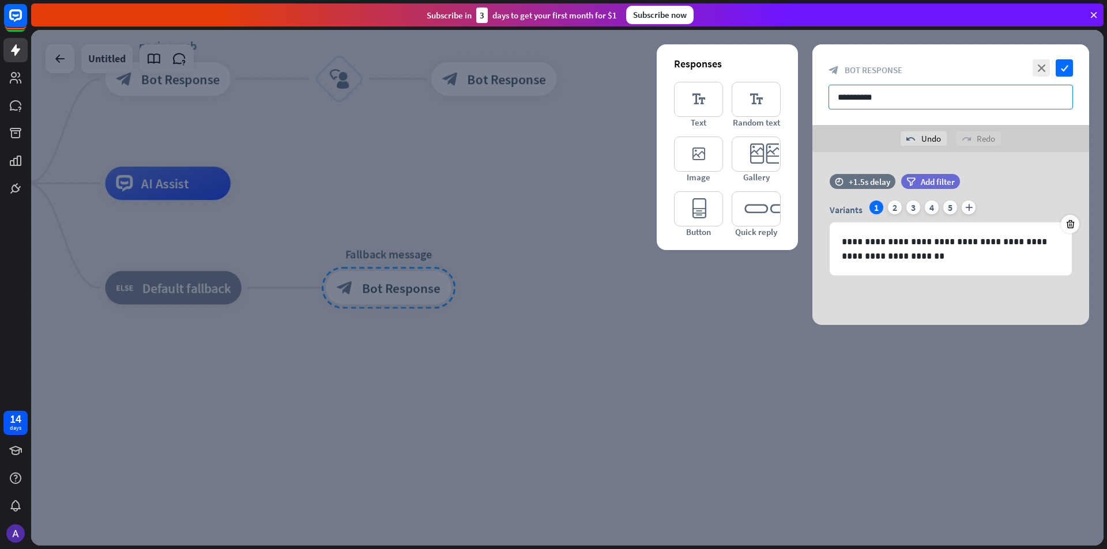
type input "**********"
click at [1066, 71] on icon "check" at bounding box center [1064, 67] width 17 height 17
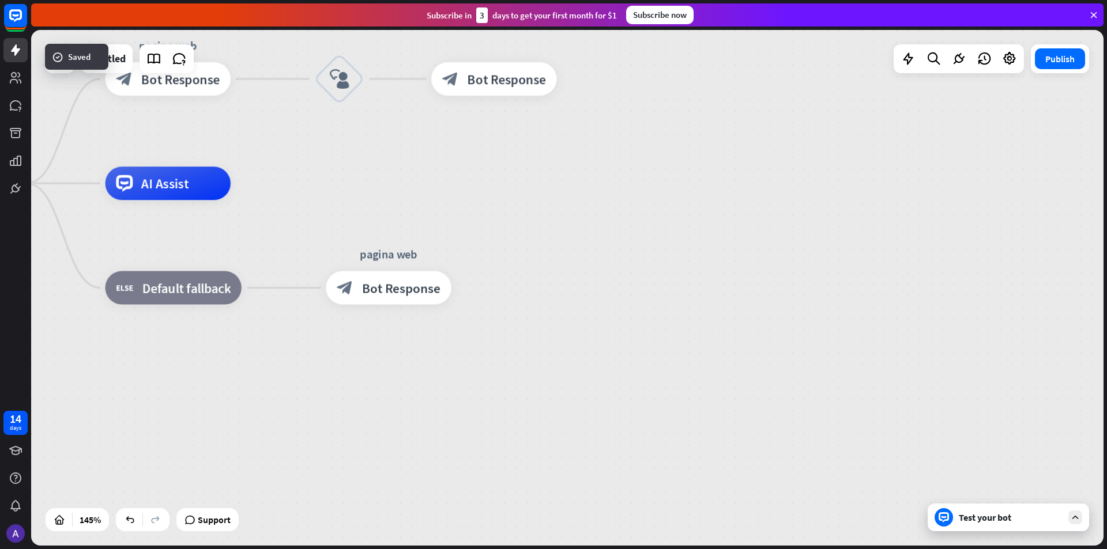
click at [986, 529] on div "Test your bot" at bounding box center [1008, 518] width 161 height 28
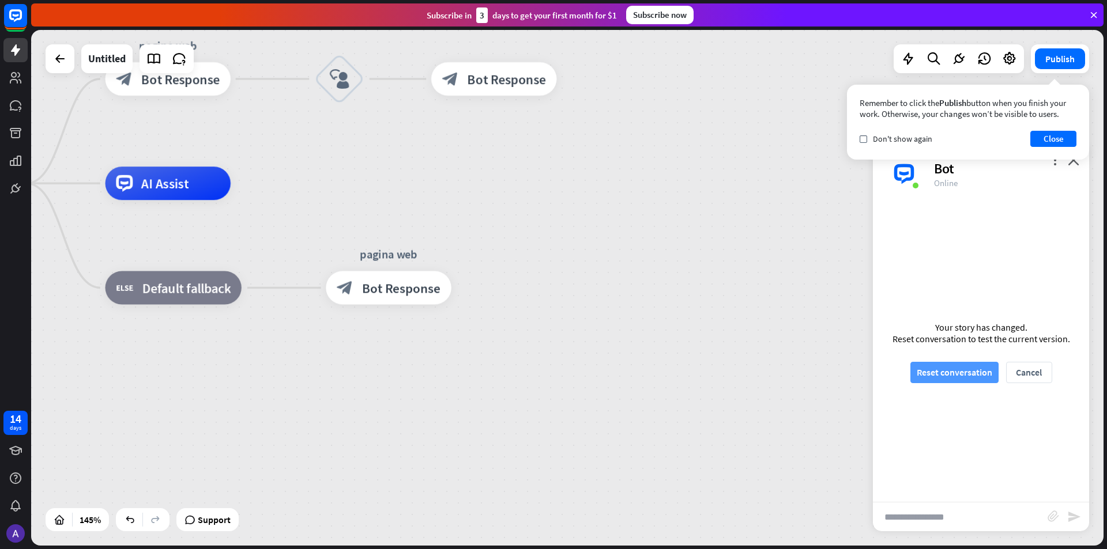
click at [936, 363] on button "Reset conversation" at bounding box center [954, 372] width 88 height 21
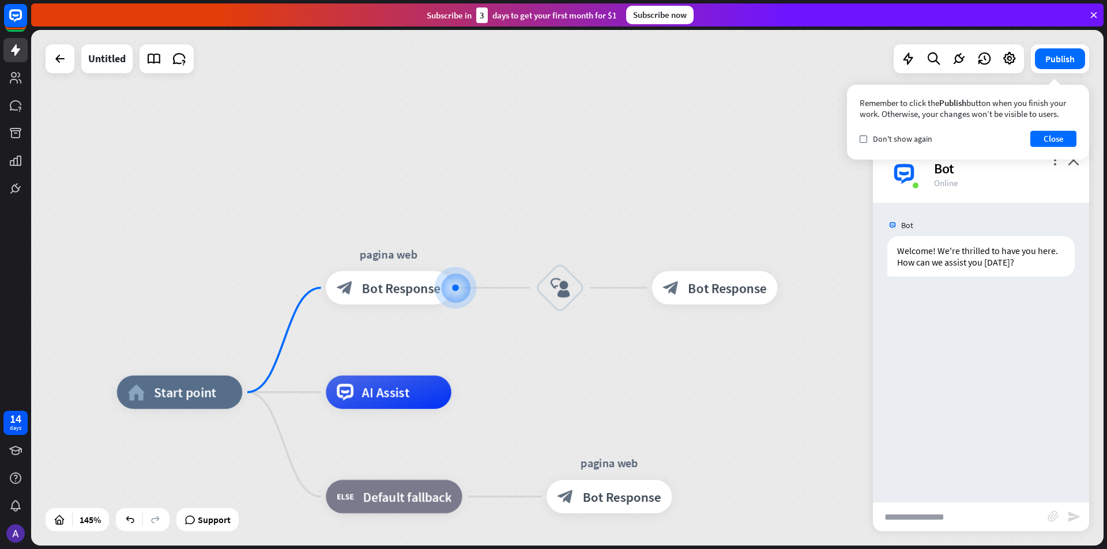
click at [928, 515] on input "text" at bounding box center [960, 517] width 175 height 29
type input "*********"
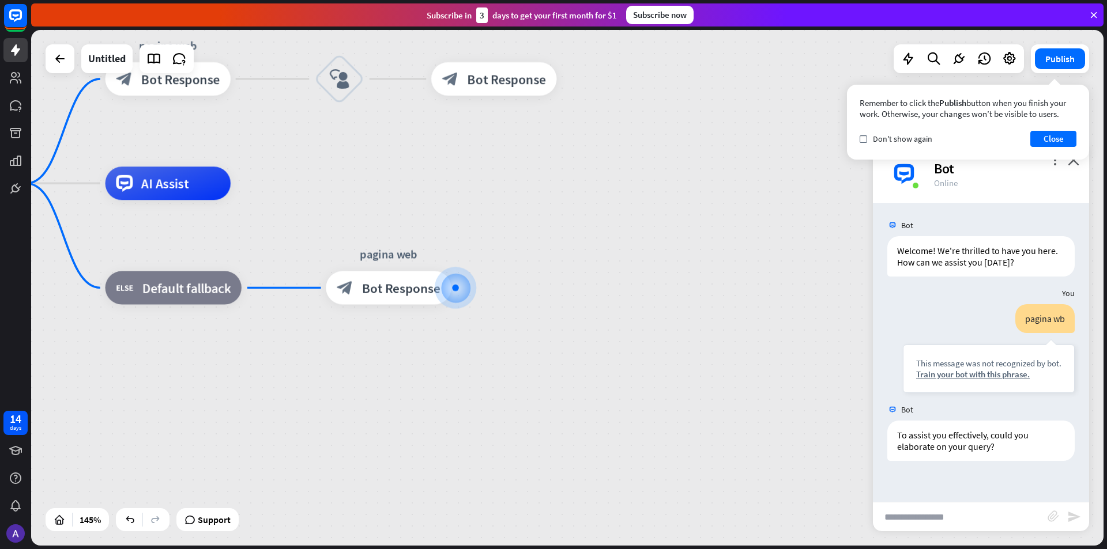
click at [919, 517] on input "text" at bounding box center [960, 517] width 175 height 29
type input "**********"
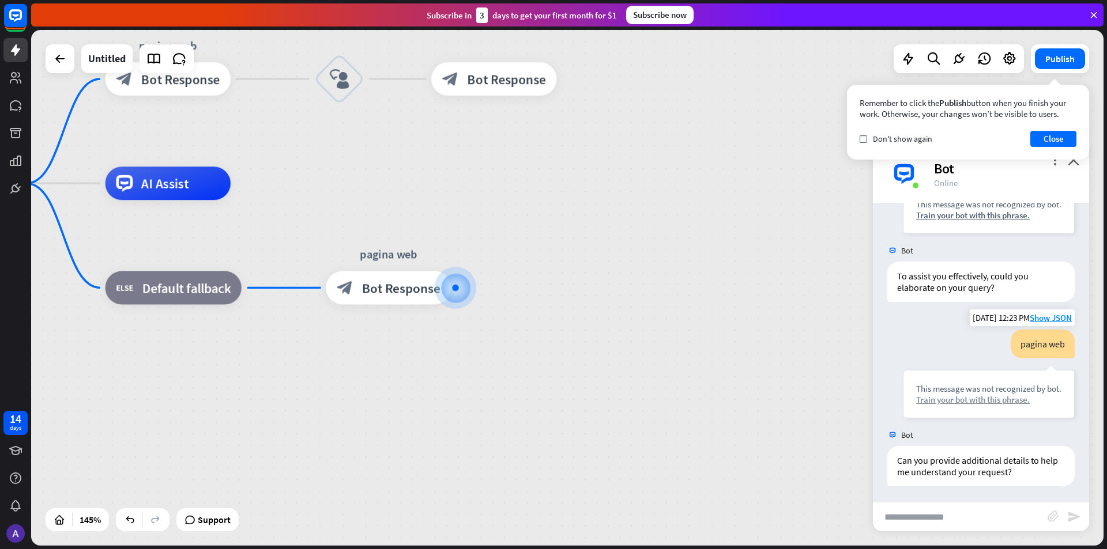
scroll to position [161, 0]
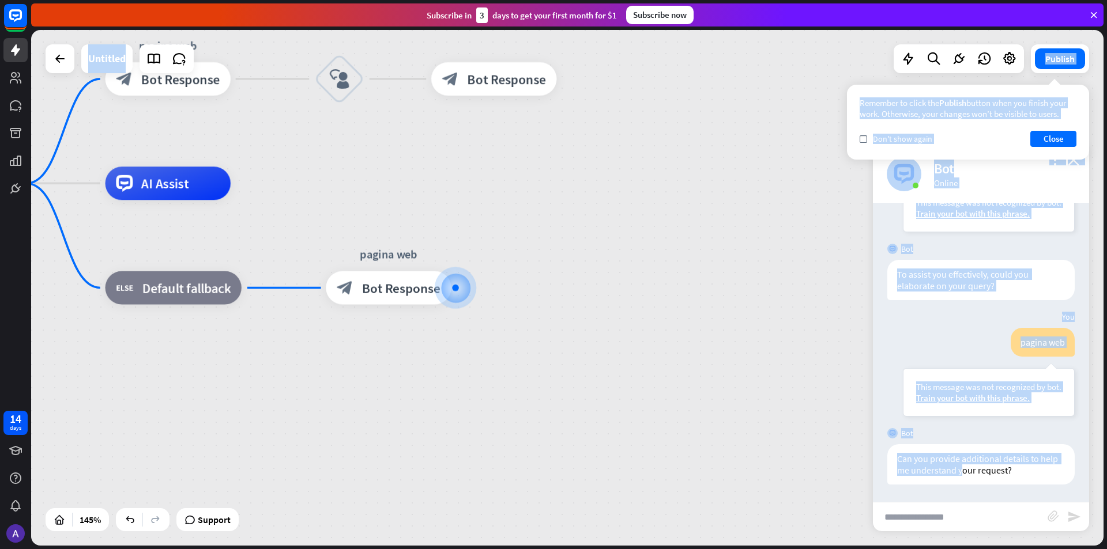
drag, startPoint x: 983, startPoint y: 468, endPoint x: 1106, endPoint y: 493, distance: 125.9
click at [1106, 493] on div "home_2 Start point pagina web block_bot_response Bot Response block_user_input …" at bounding box center [569, 289] width 1076 height 519
drag, startPoint x: 577, startPoint y: 330, endPoint x: 547, endPoint y: 318, distance: 32.1
click at [555, 327] on div "home_2 Start point pagina web block_bot_response Bot Response block_user_input …" at bounding box center [673, 557] width 1555 height 748
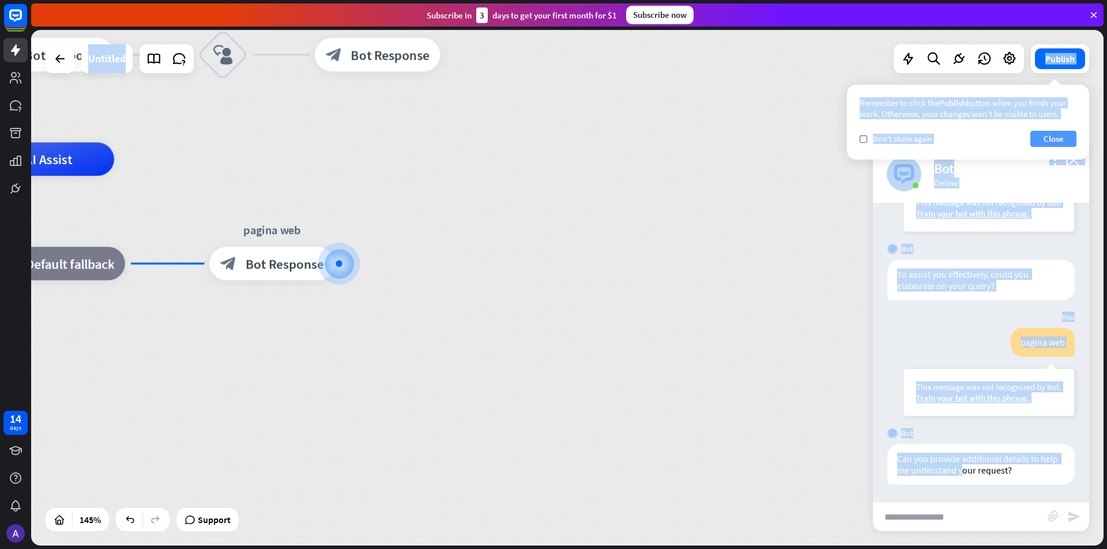
click at [1070, 142] on button "Close" at bounding box center [1053, 139] width 46 height 16
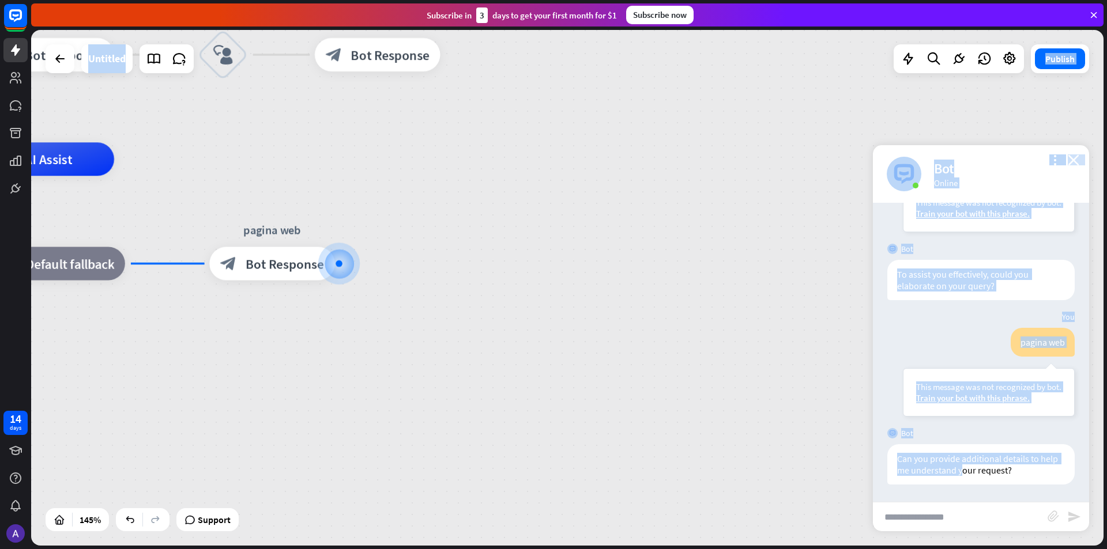
click at [1069, 161] on icon "close" at bounding box center [1074, 159] width 12 height 11
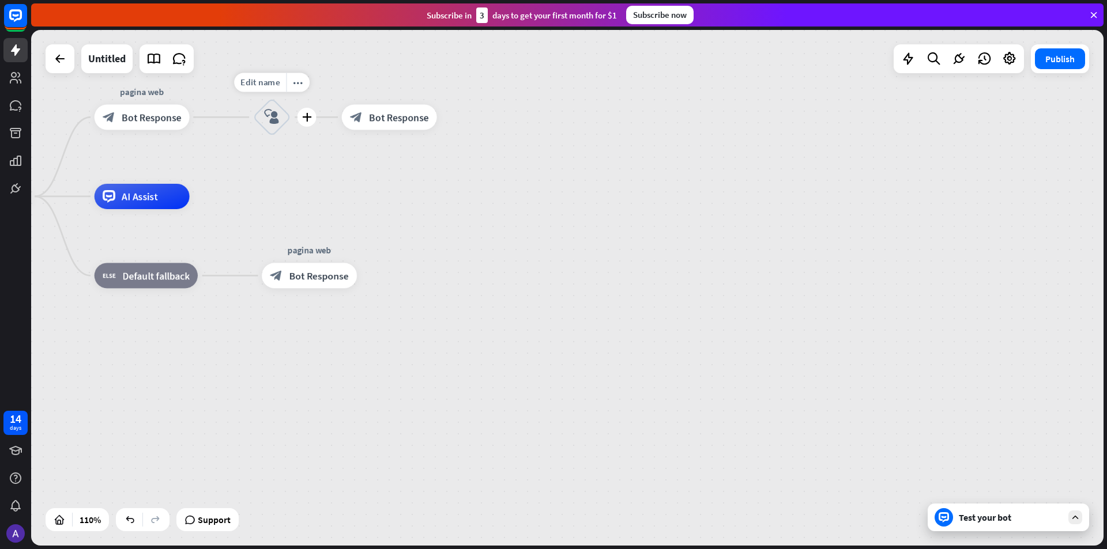
click at [275, 131] on div "block_user_input" at bounding box center [272, 117] width 38 height 38
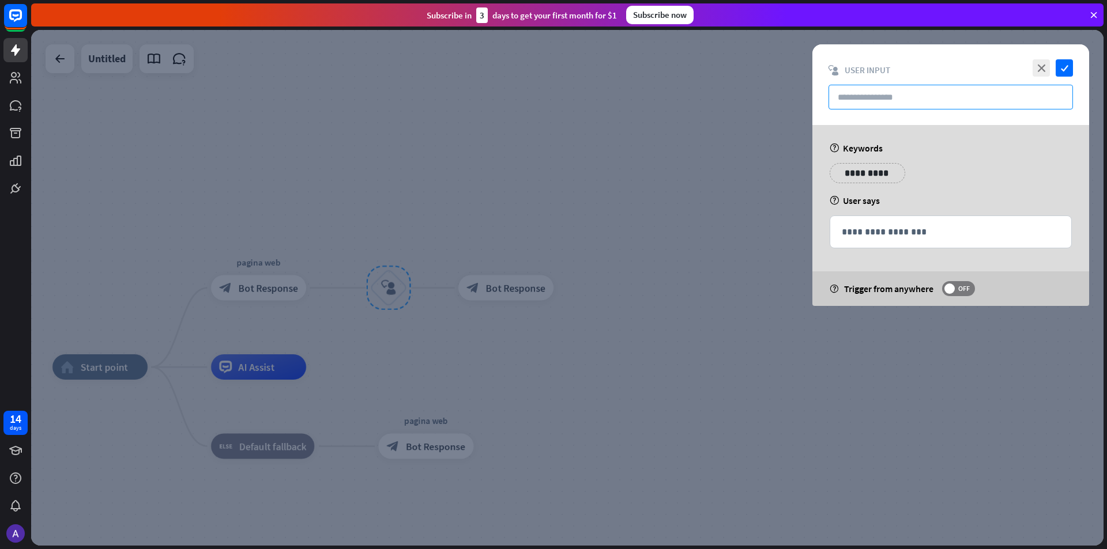
click at [936, 99] on input "text" at bounding box center [950, 97] width 244 height 25
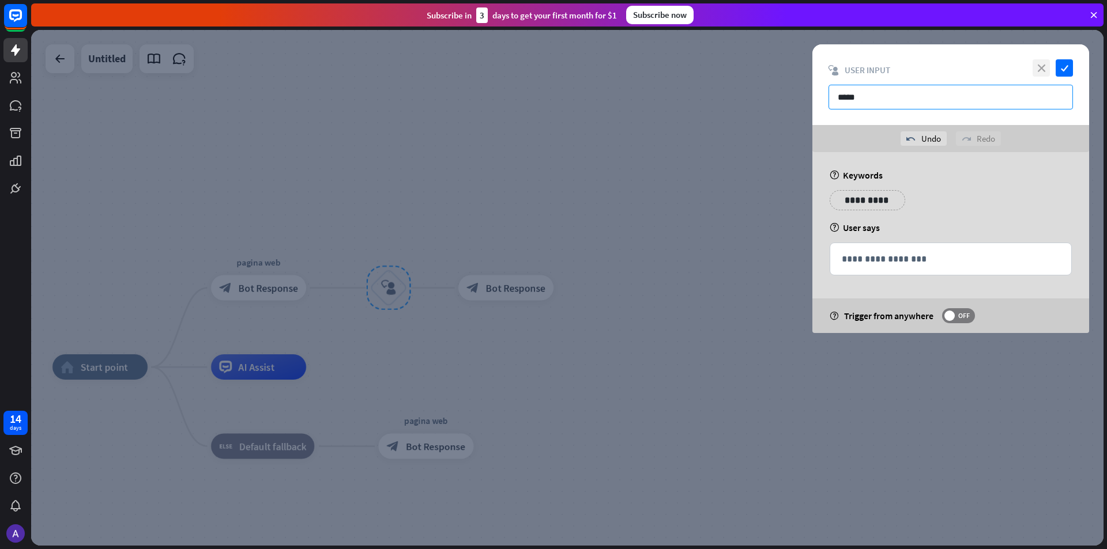
type input "*****"
click at [1042, 66] on icon "close" at bounding box center [1040, 67] width 17 height 17
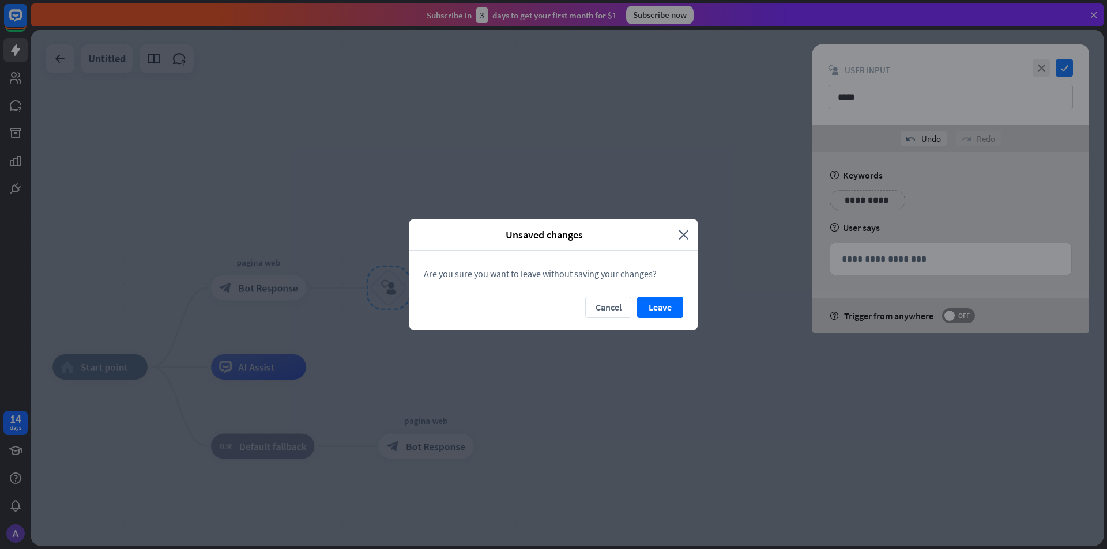
click at [664, 318] on div "Cancel Leave" at bounding box center [553, 313] width 288 height 33
click at [661, 303] on button "Leave" at bounding box center [660, 307] width 46 height 21
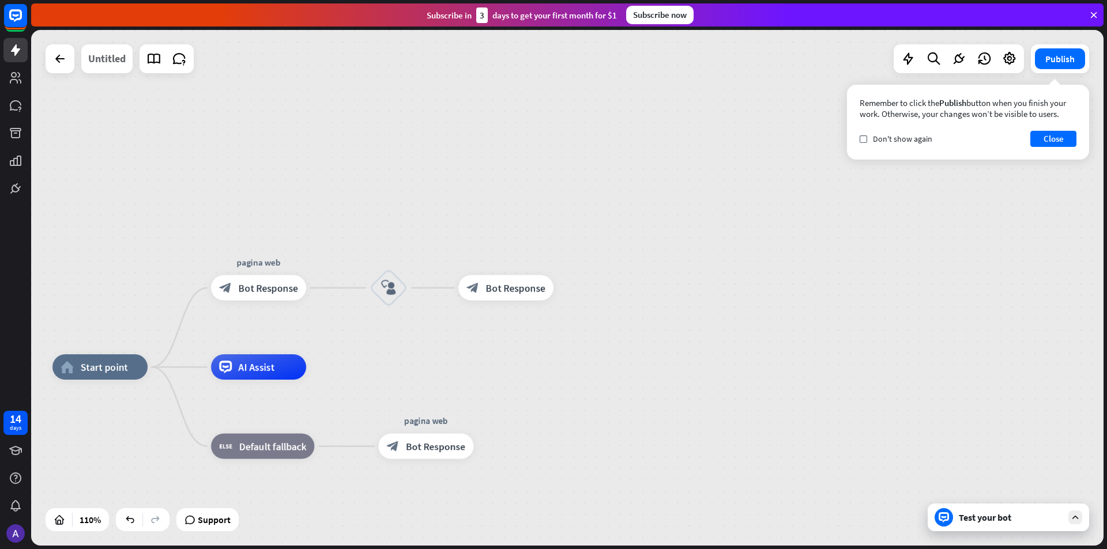
click at [119, 56] on div "Untitled" at bounding box center [106, 58] width 37 height 29
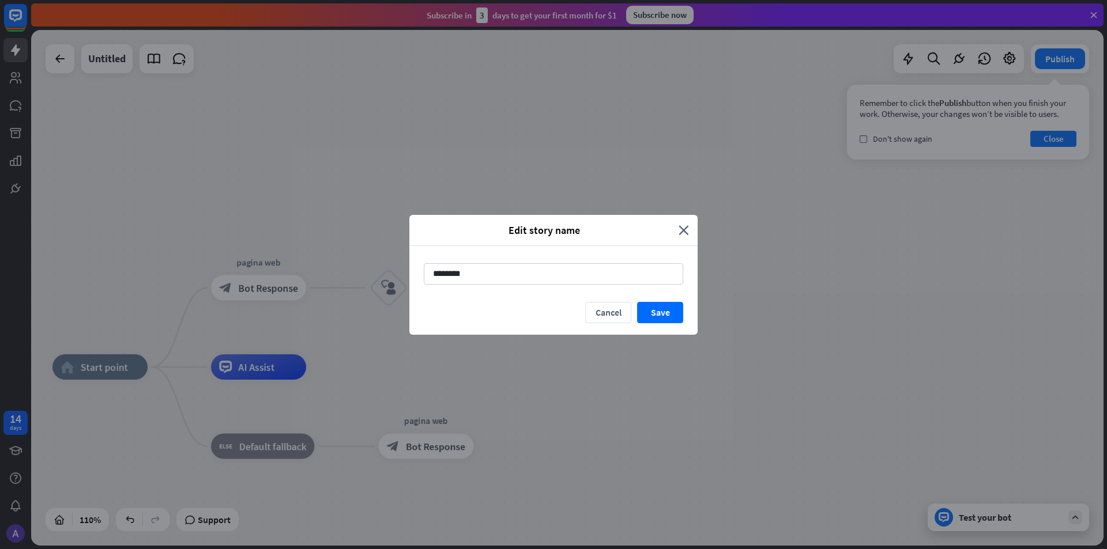
drag, startPoint x: 525, startPoint y: 277, endPoint x: 339, endPoint y: 268, distance: 185.9
click at [339, 268] on div "Edit story name close ******** Cancel Save" at bounding box center [553, 274] width 1107 height 549
type input "**********"
click at [686, 239] on div "Edit story name close" at bounding box center [553, 230] width 288 height 31
click at [685, 229] on icon "close" at bounding box center [684, 230] width 10 height 13
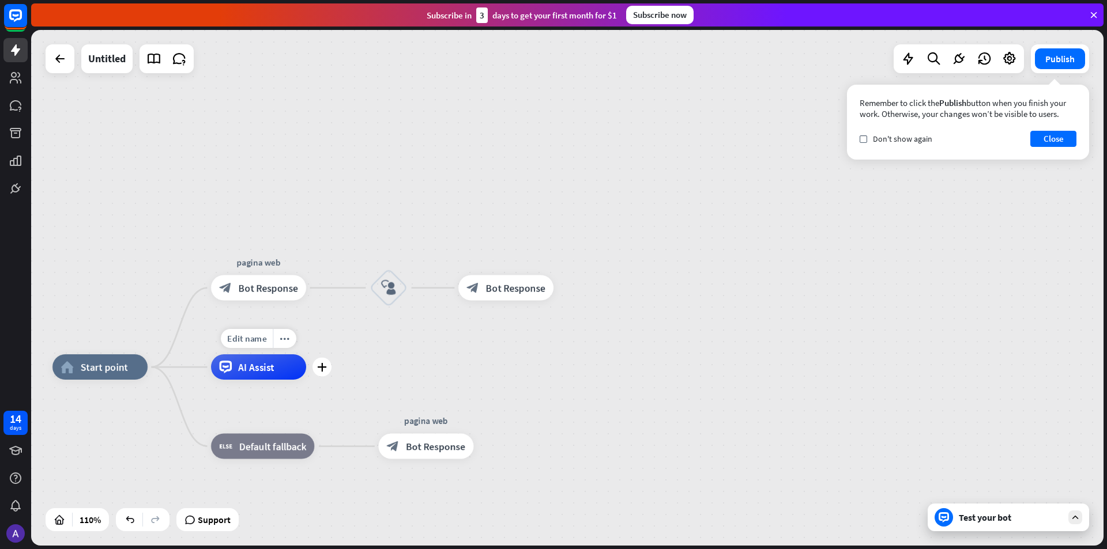
click at [282, 373] on div "AI Assist" at bounding box center [258, 367] width 95 height 25
click at [315, 373] on div "plus" at bounding box center [321, 367] width 19 height 19
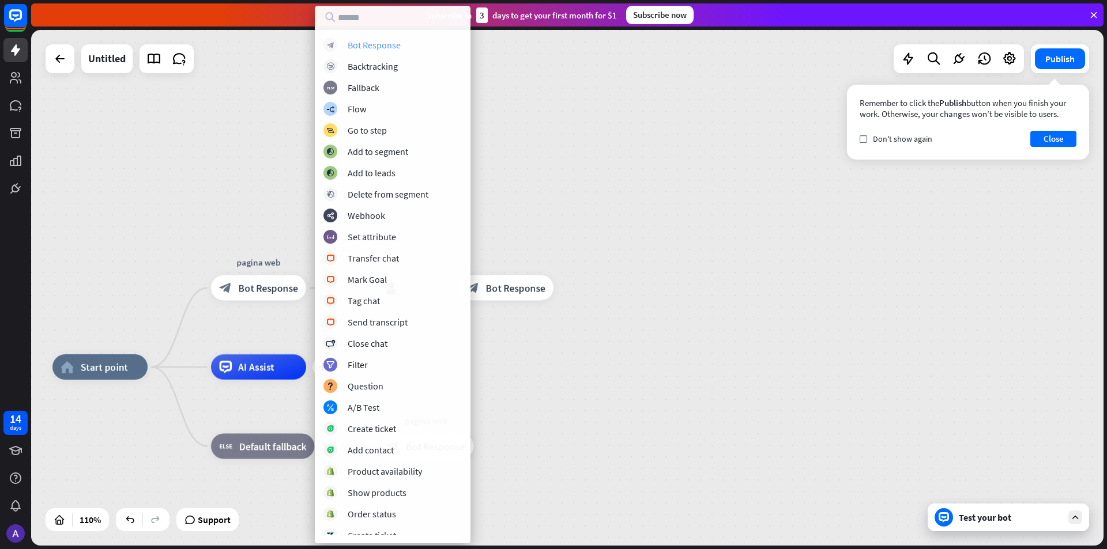
click at [406, 48] on div "block_bot_response Bot Response" at bounding box center [392, 45] width 138 height 14
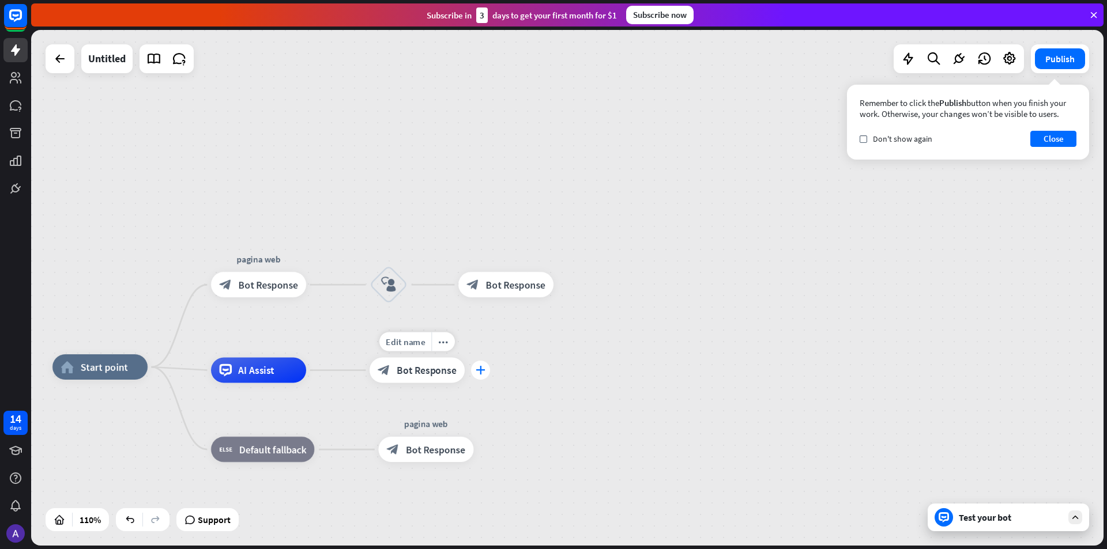
click at [476, 372] on icon "plus" at bounding box center [481, 370] width 10 height 9
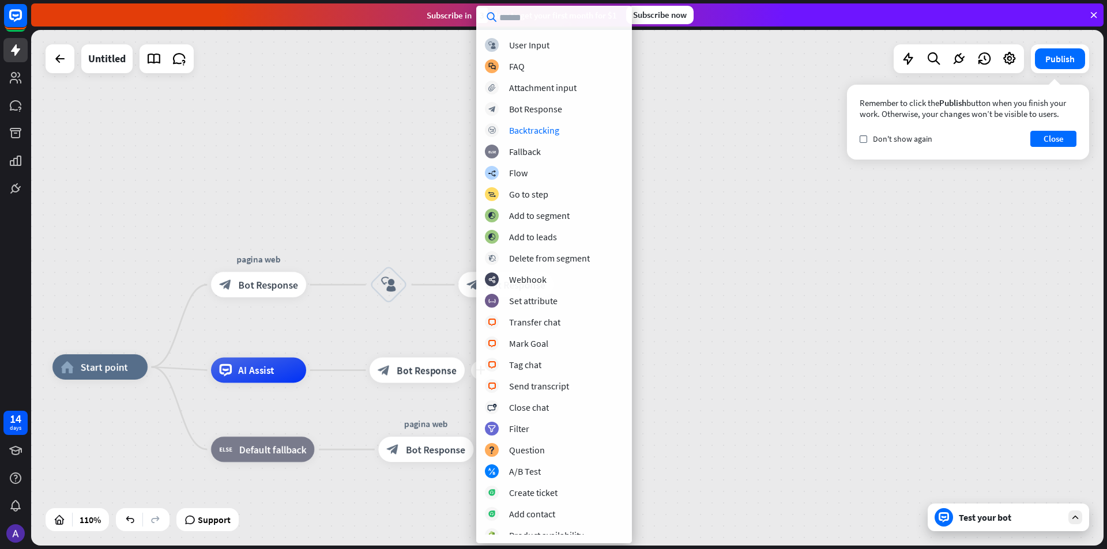
click at [401, 140] on div "home_2 Start point pagina web block_bot_response Bot Response block_user_input …" at bounding box center [567, 288] width 1072 height 516
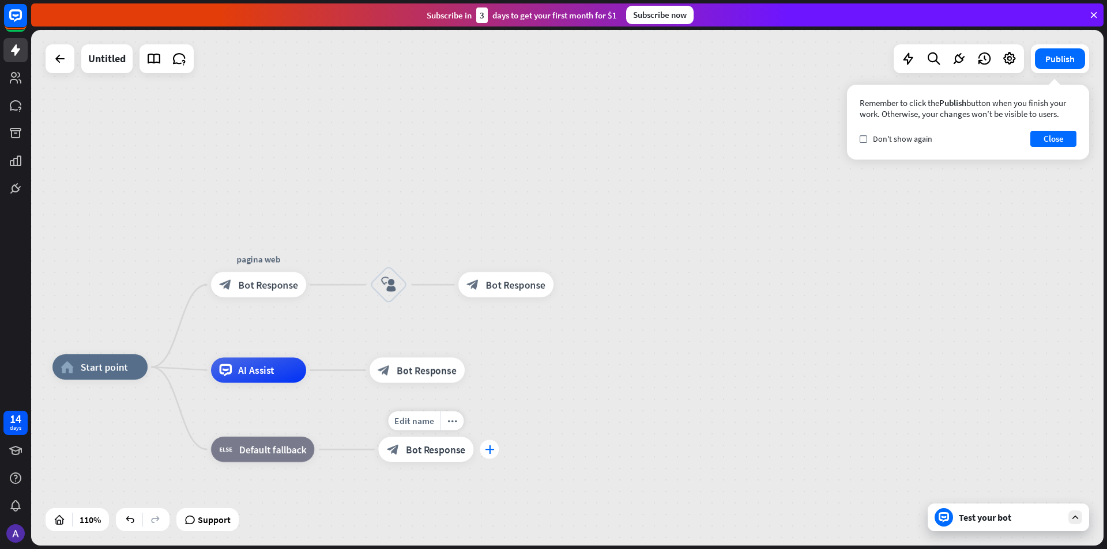
click at [496, 453] on div "plus" at bounding box center [489, 449] width 19 height 19
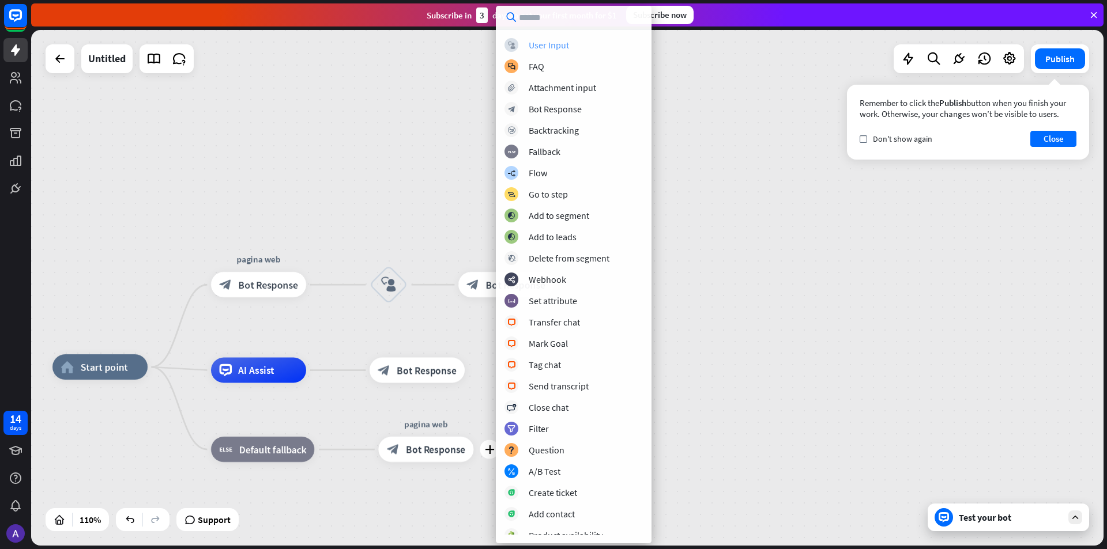
click at [572, 43] on div "block_user_input User Input" at bounding box center [573, 45] width 138 height 14
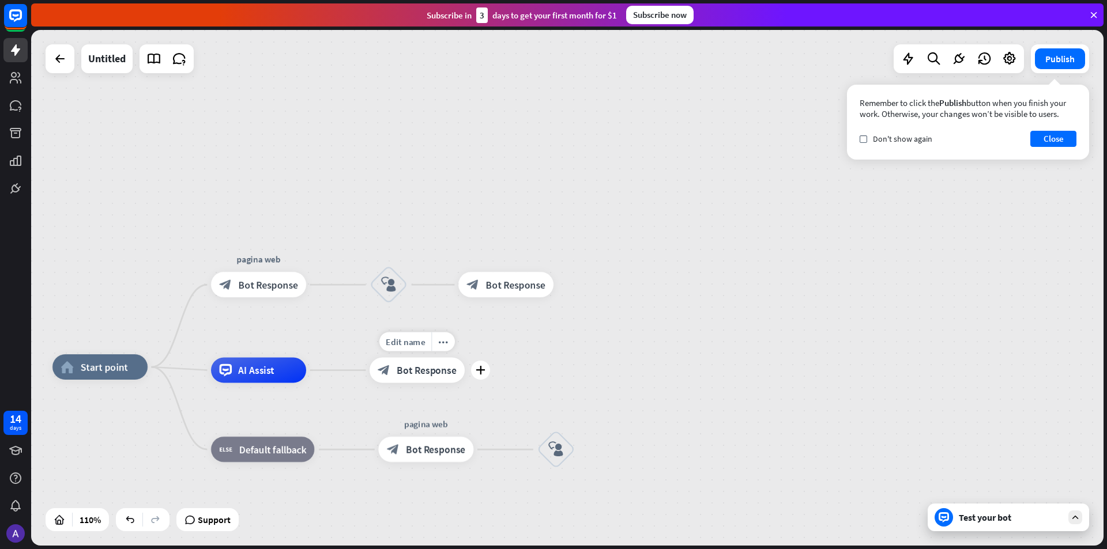
click at [465, 379] on div "Edit name more_horiz plus block_bot_response Bot Response" at bounding box center [417, 370] width 95 height 25
click at [480, 372] on icon "plus" at bounding box center [481, 370] width 10 height 9
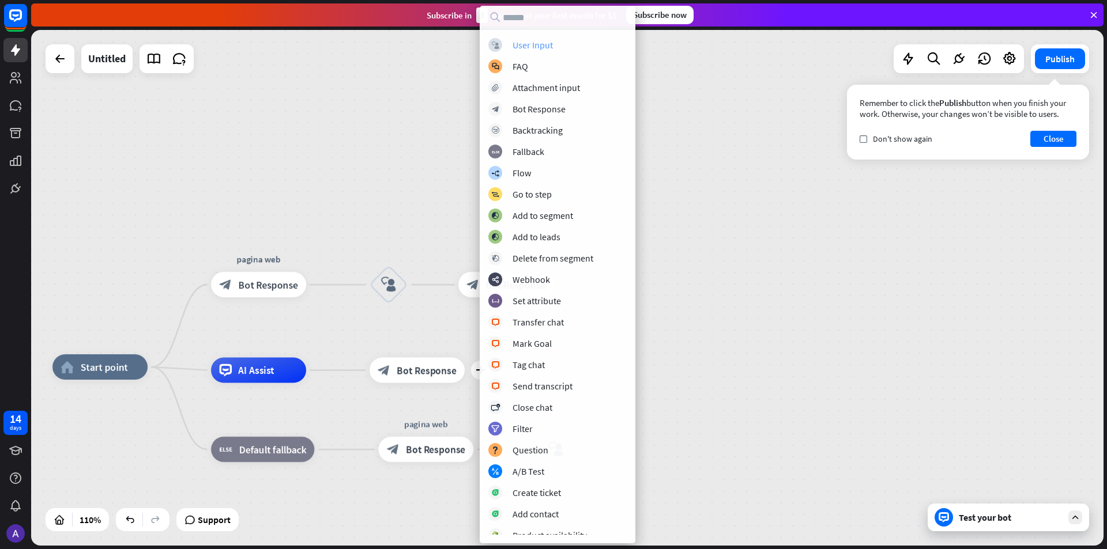
click at [521, 43] on div "User Input" at bounding box center [532, 45] width 40 height 12
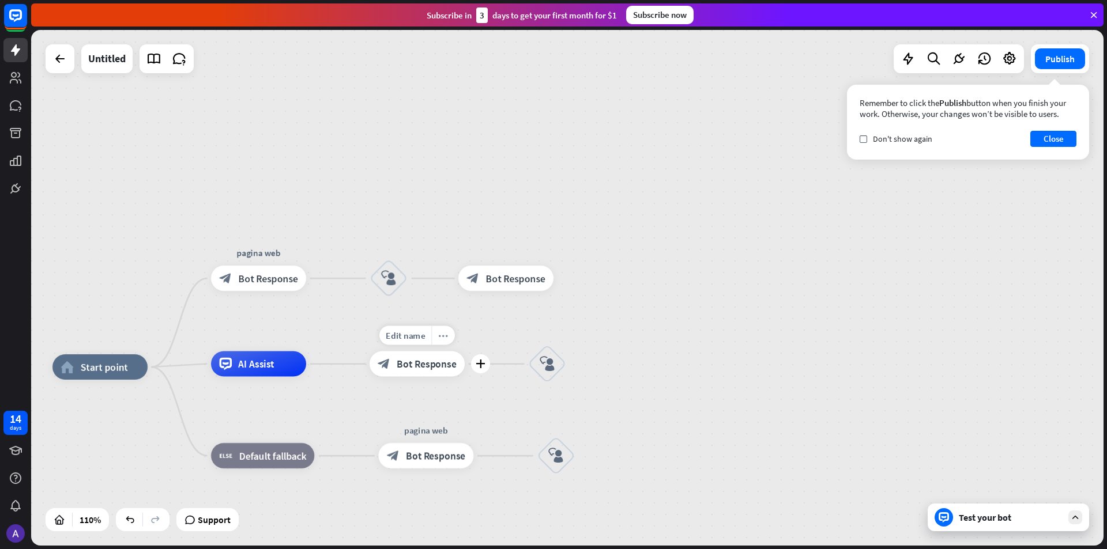
click at [438, 338] on div "more_horiz" at bounding box center [443, 335] width 24 height 19
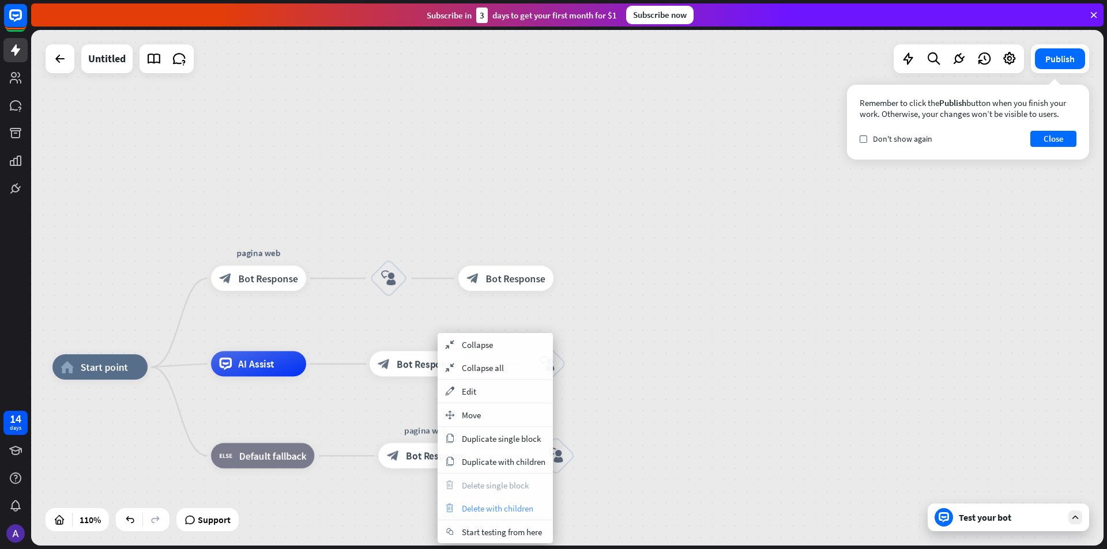
click at [486, 512] on span "Delete with children" at bounding box center [497, 508] width 71 height 11
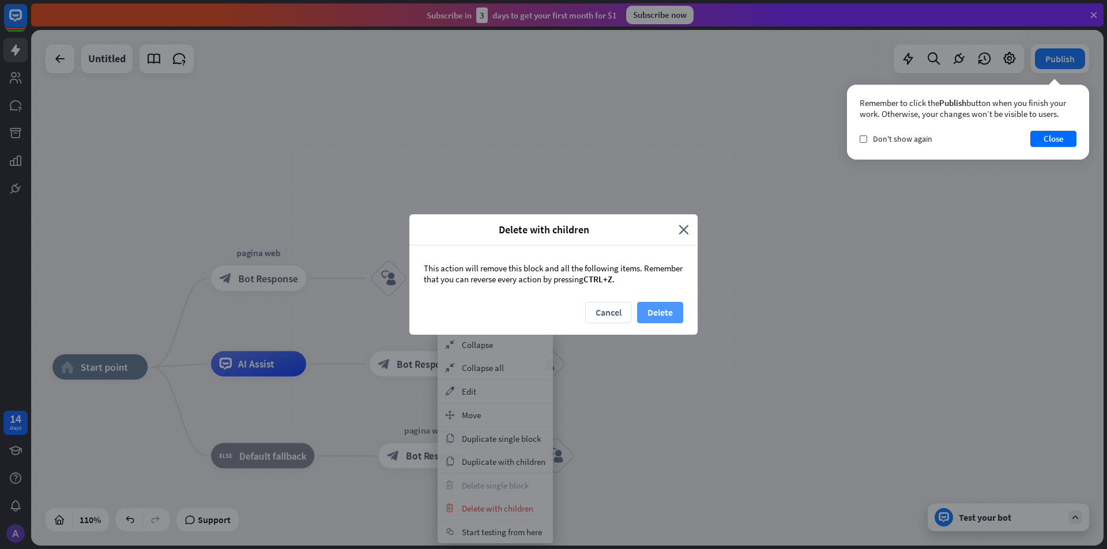
click at [659, 309] on button "Delete" at bounding box center [660, 312] width 46 height 21
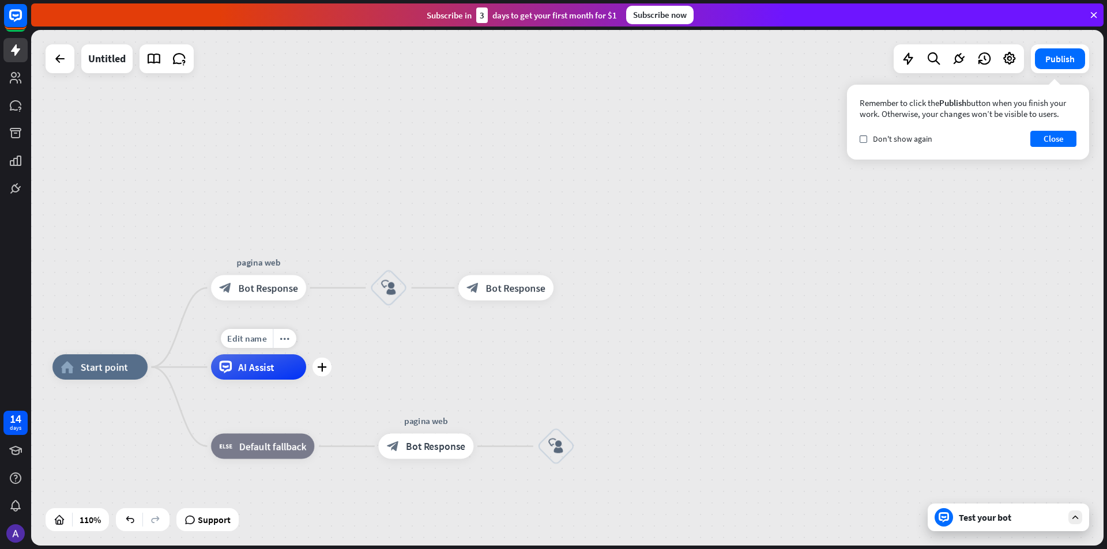
click at [306, 377] on div "Edit name more_horiz plus AI Assist" at bounding box center [258, 367] width 95 height 25
click at [320, 366] on icon "plus" at bounding box center [322, 367] width 10 height 9
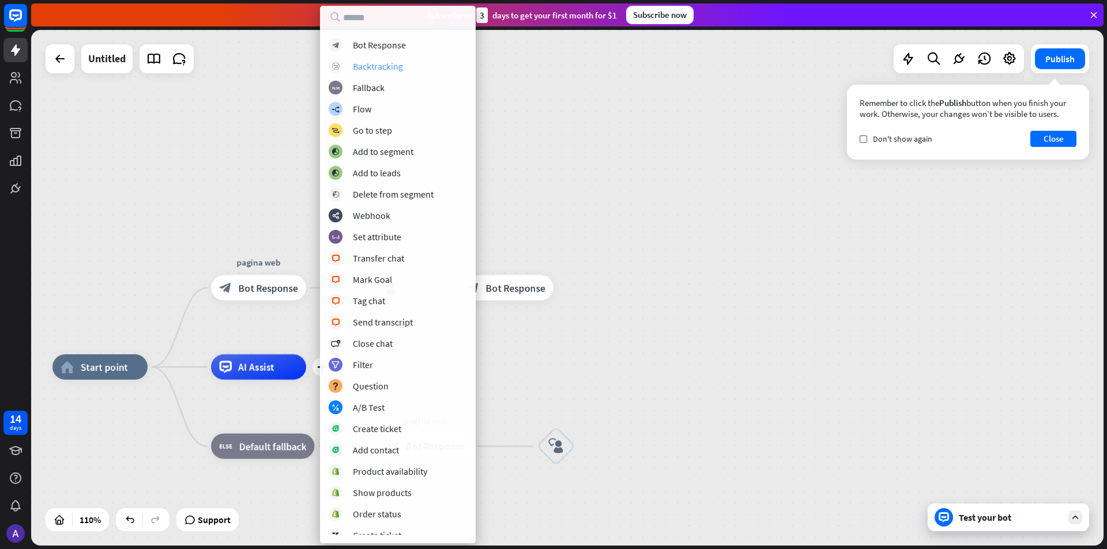
click at [379, 64] on div "Backtracking" at bounding box center [378, 67] width 50 height 12
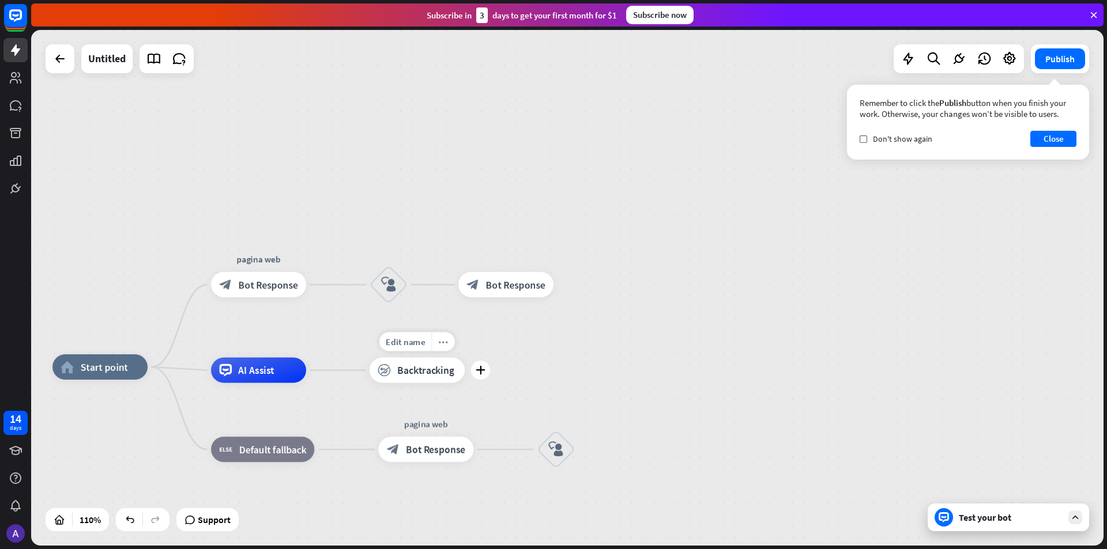
click at [447, 345] on icon "more_horiz" at bounding box center [443, 342] width 10 height 10
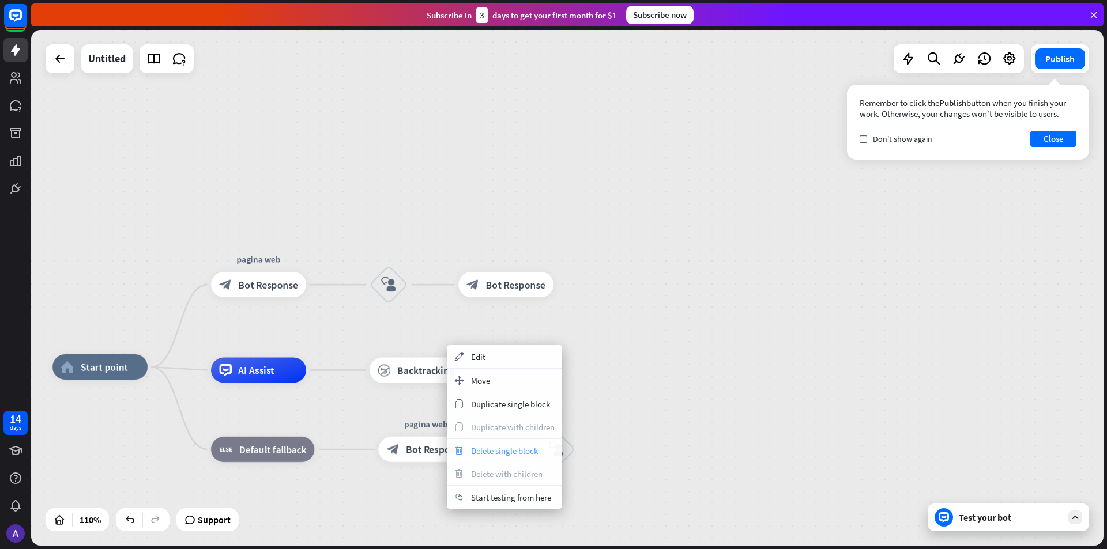
click at [475, 449] on span "Delete single block" at bounding box center [504, 451] width 67 height 11
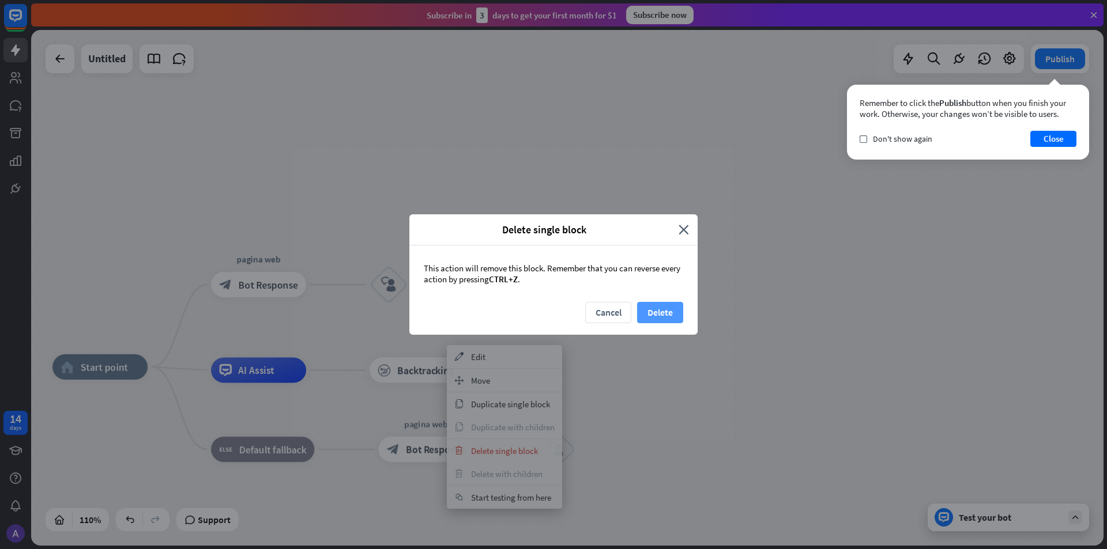
click at [651, 316] on button "Delete" at bounding box center [660, 312] width 46 height 21
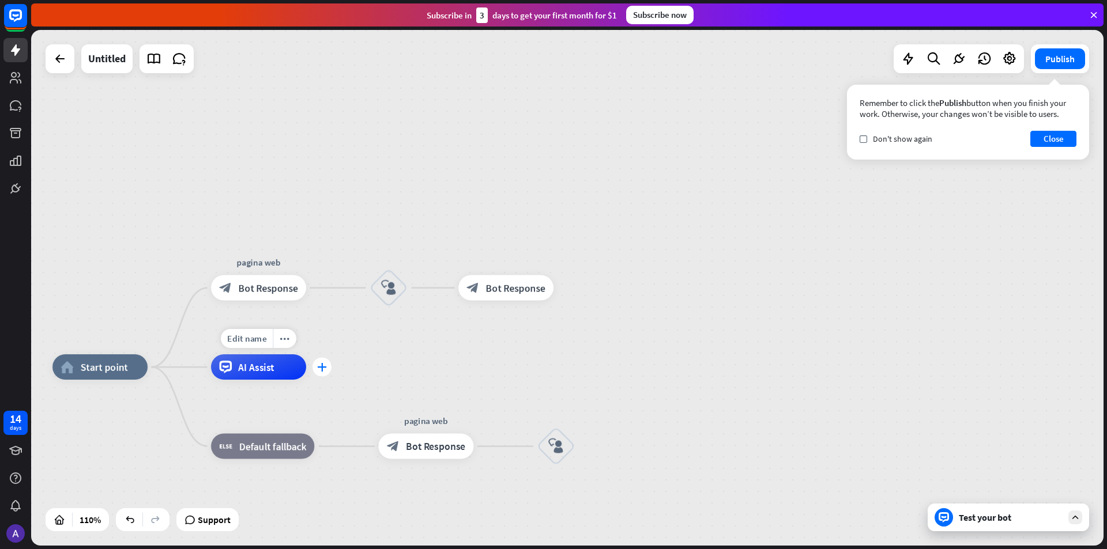
click at [325, 361] on div "plus" at bounding box center [321, 367] width 19 height 19
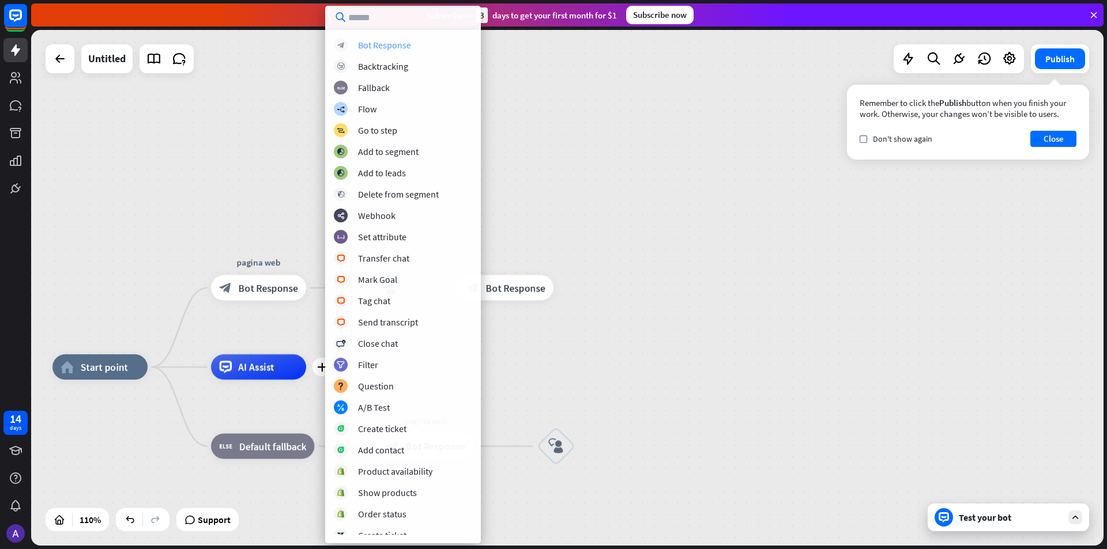
click at [418, 43] on div "block_bot_response Bot Response" at bounding box center [403, 45] width 138 height 14
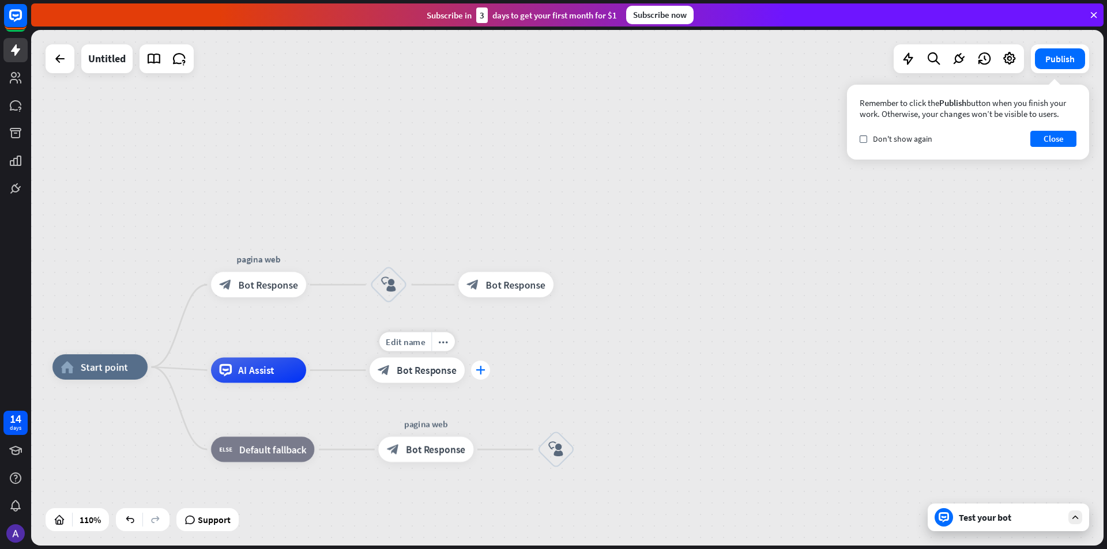
click at [485, 379] on div "plus" at bounding box center [480, 370] width 19 height 19
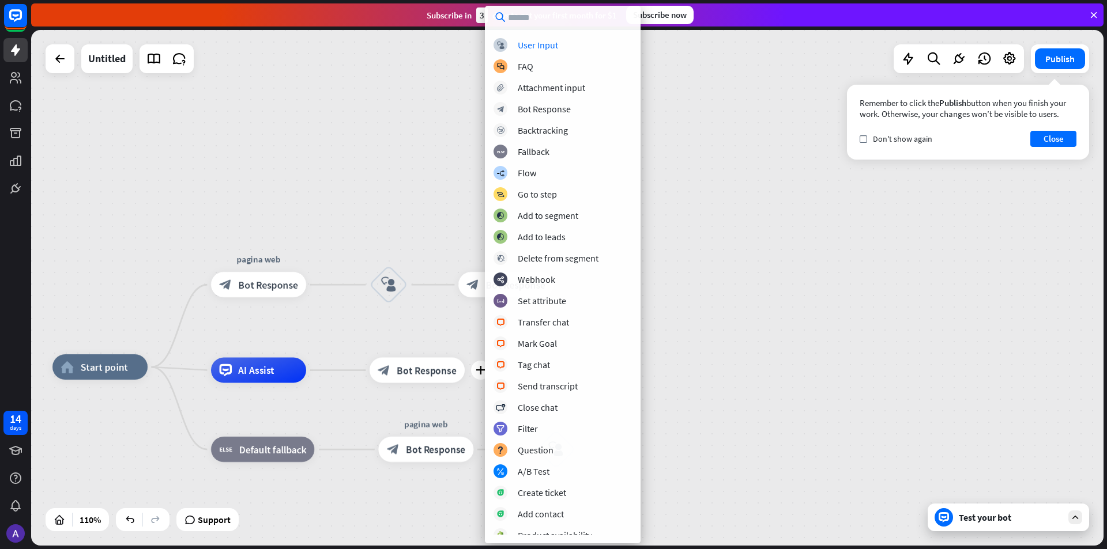
click at [552, 56] on div "block_user_input User Input block_faq FAQ block_attachment Attachment input blo…" at bounding box center [563, 286] width 156 height 497
click at [550, 48] on div "User Input" at bounding box center [538, 45] width 40 height 12
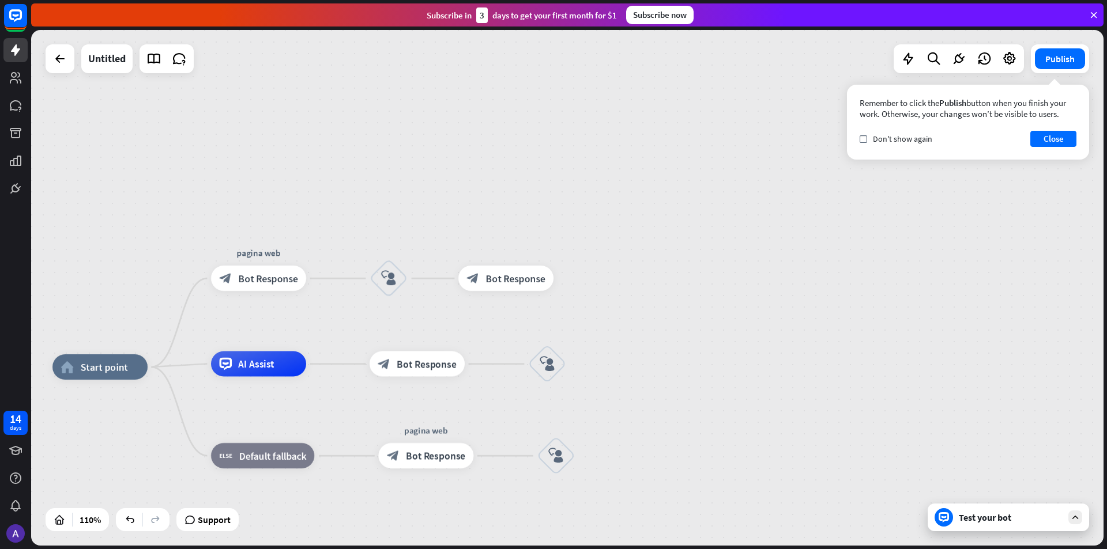
click at [675, 214] on div "home_2 Start point pagina web block_bot_response Bot Response block_user_input …" at bounding box center [567, 288] width 1072 height 516
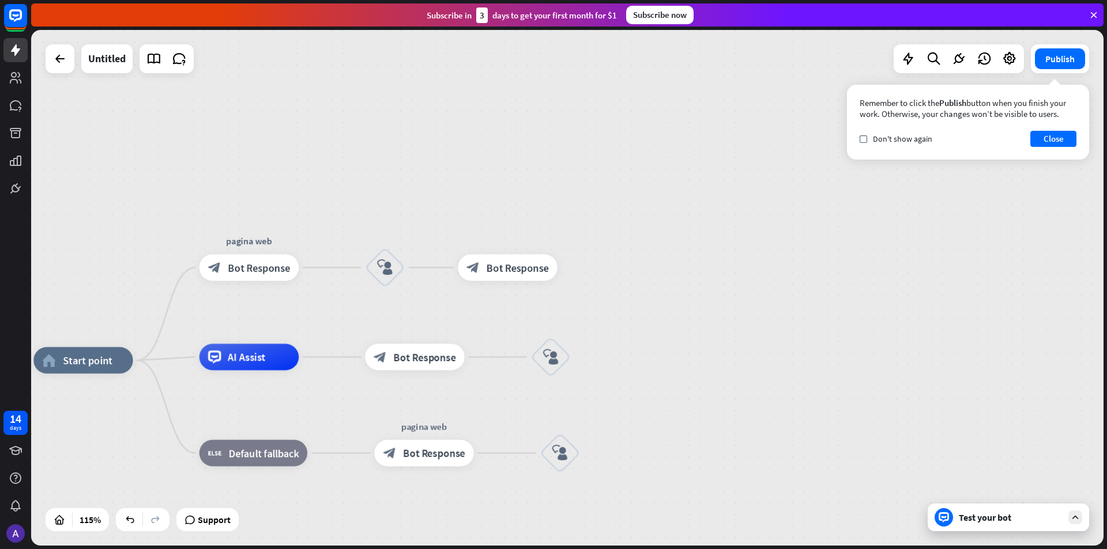
drag, startPoint x: 588, startPoint y: 222, endPoint x: 830, endPoint y: 384, distance: 291.3
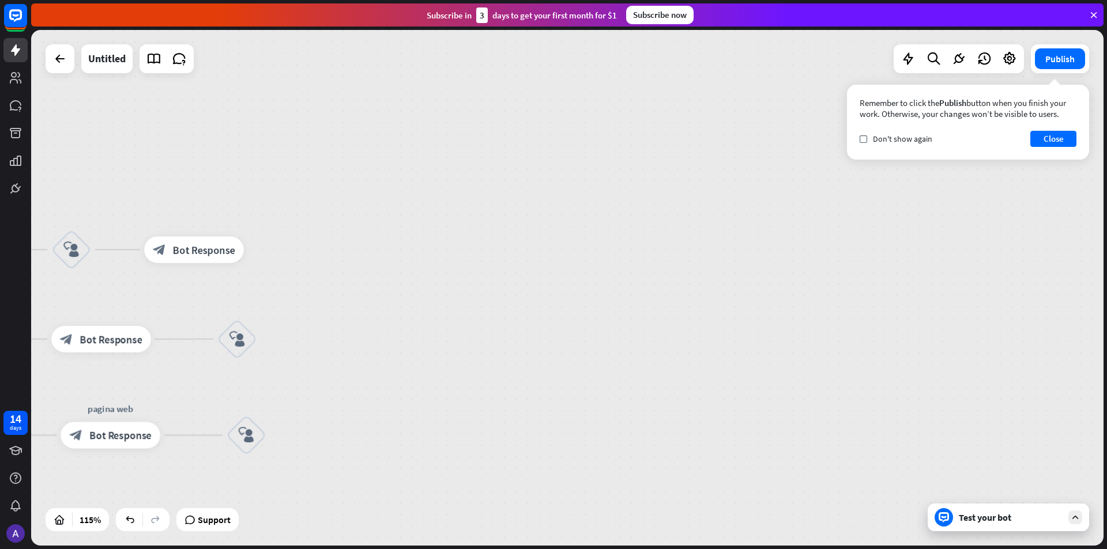
drag, startPoint x: 830, startPoint y: 384, endPoint x: 518, endPoint y: 367, distance: 312.9
